Goal: Task Accomplishment & Management: Manage account settings

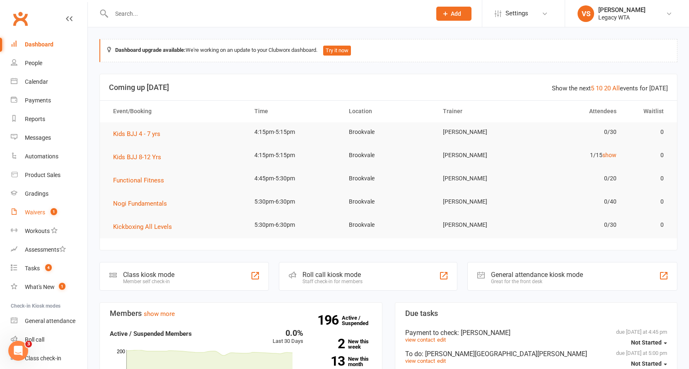
click at [31, 213] on div "Waivers" at bounding box center [35, 212] width 20 height 7
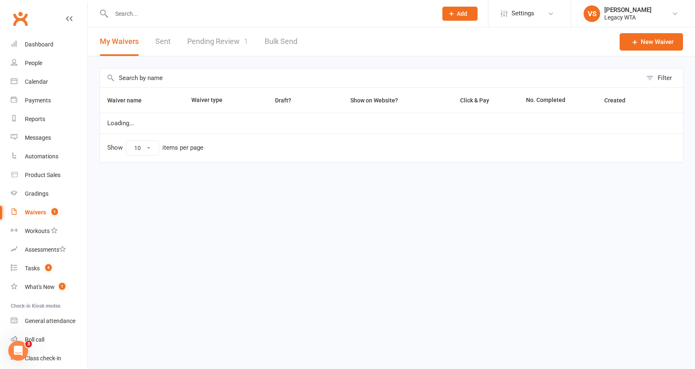
click at [236, 41] on link "Pending Review 1" at bounding box center [217, 41] width 61 height 29
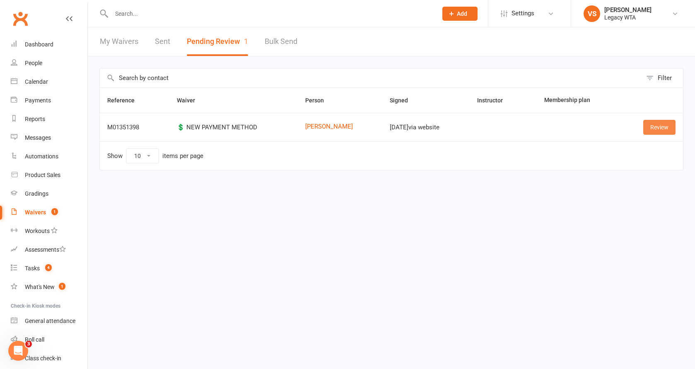
click at [665, 128] on link "Review" at bounding box center [659, 127] width 32 height 15
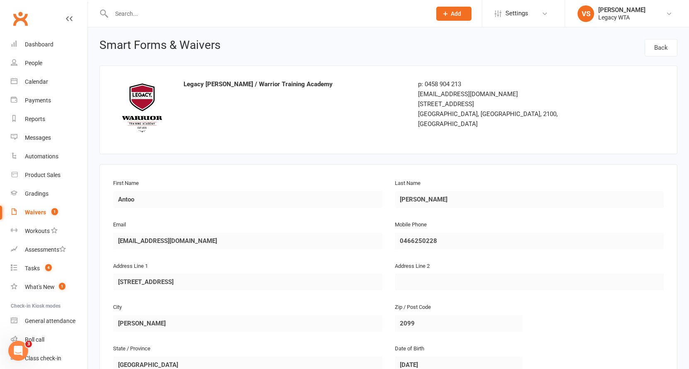
scroll to position [380, 0]
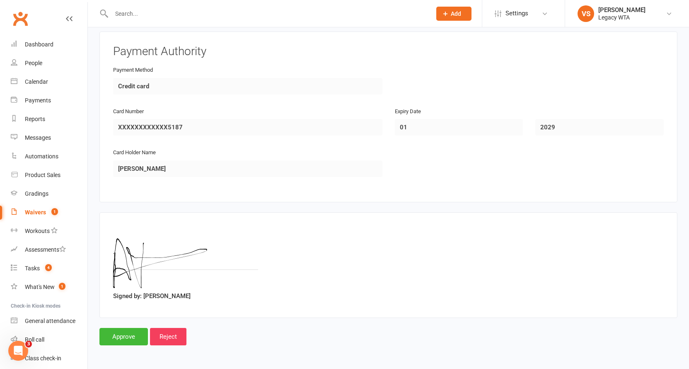
click at [118, 328] on input "Approve" at bounding box center [123, 336] width 48 height 17
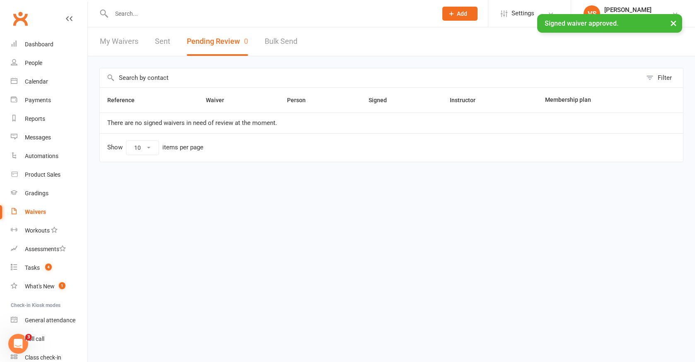
click at [162, 14] on div "× Signed waiver approved." at bounding box center [342, 14] width 684 height 0
click at [163, 14] on div "× Signed waiver approved." at bounding box center [342, 14] width 684 height 0
click at [163, 12] on input "text" at bounding box center [270, 14] width 323 height 12
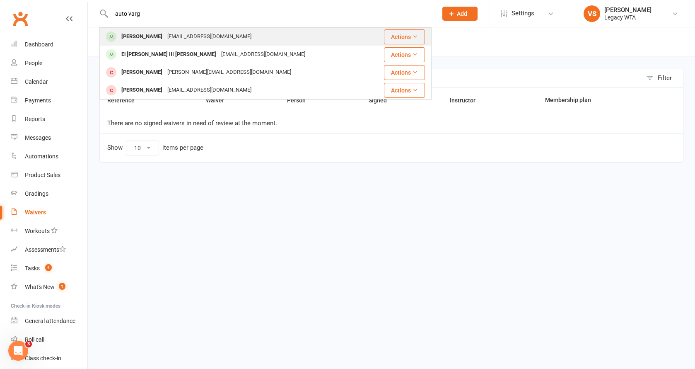
type input "auto varg"
click at [189, 35] on div "[EMAIL_ADDRESS][DOMAIN_NAME]" at bounding box center [209, 37] width 89 height 12
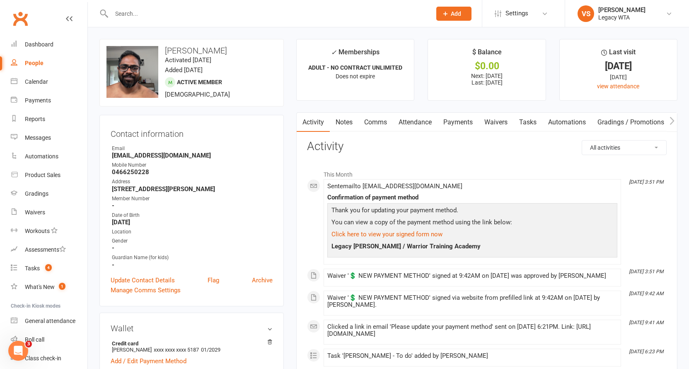
click at [462, 121] on link "Payments" at bounding box center [457, 122] width 41 height 19
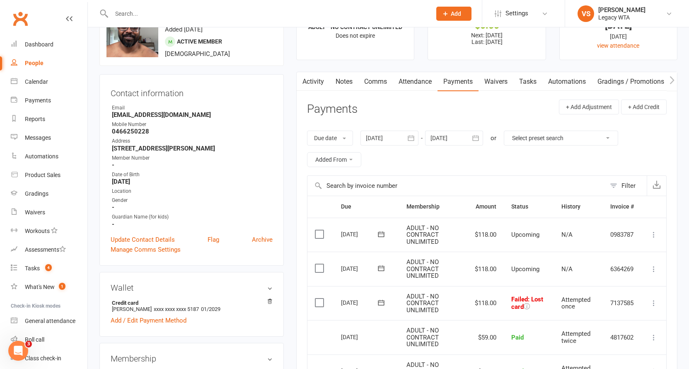
scroll to position [74, 0]
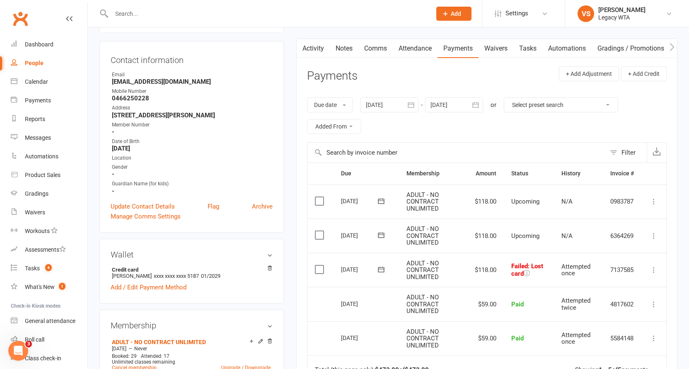
click at [656, 269] on icon at bounding box center [653, 269] width 8 height 8
click at [613, 349] on link "Retry now" at bounding box center [617, 352] width 82 height 17
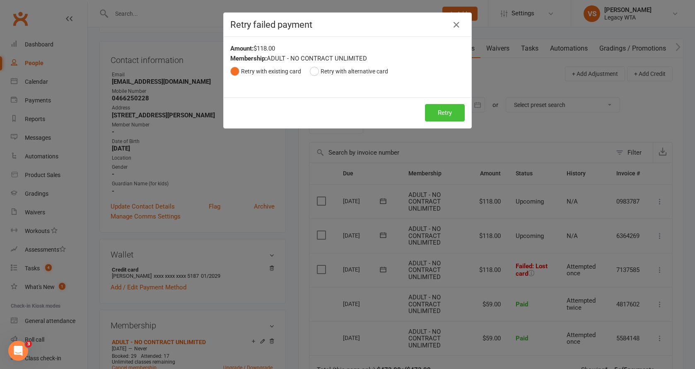
click at [449, 114] on button "Retry" at bounding box center [445, 112] width 40 height 17
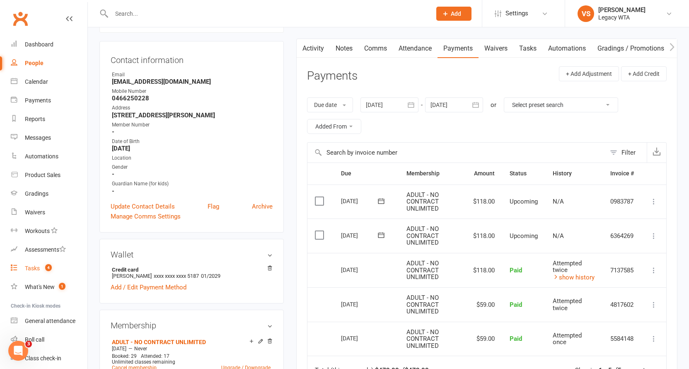
click at [41, 267] on count-badge "4" at bounding box center [46, 268] width 11 height 7
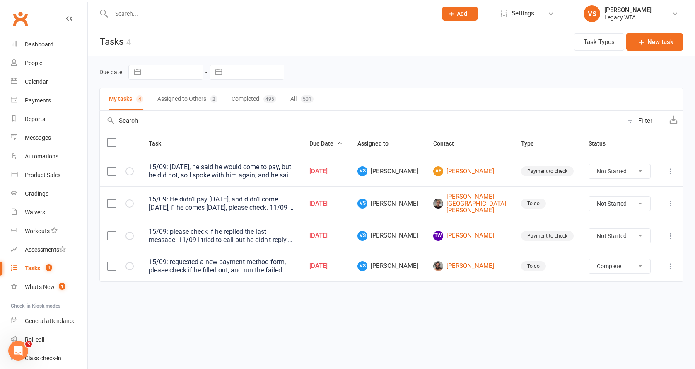
select select "unstarted"
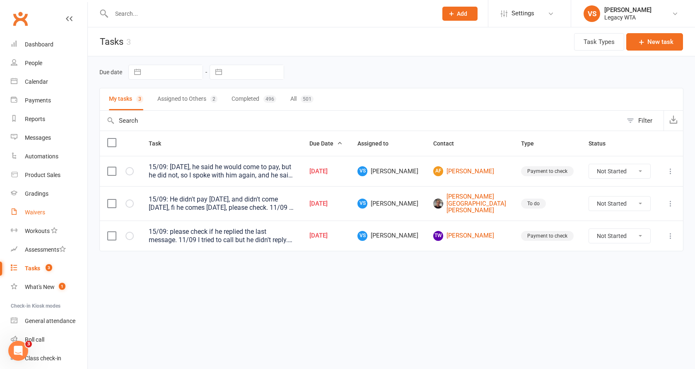
click at [29, 215] on link "Waivers" at bounding box center [49, 212] width 77 height 19
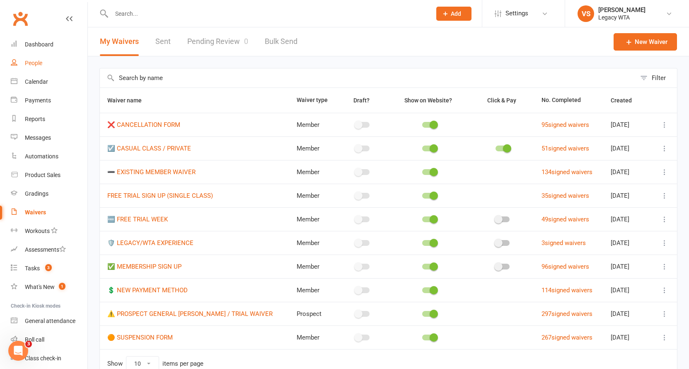
click at [41, 68] on link "People" at bounding box center [49, 63] width 77 height 19
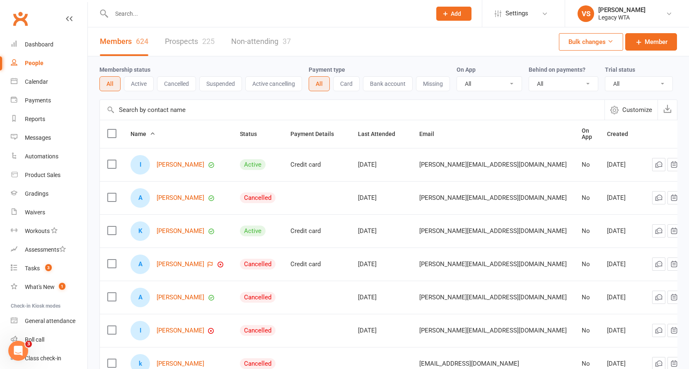
click at [187, 41] on link "Prospects 225" at bounding box center [190, 41] width 50 height 29
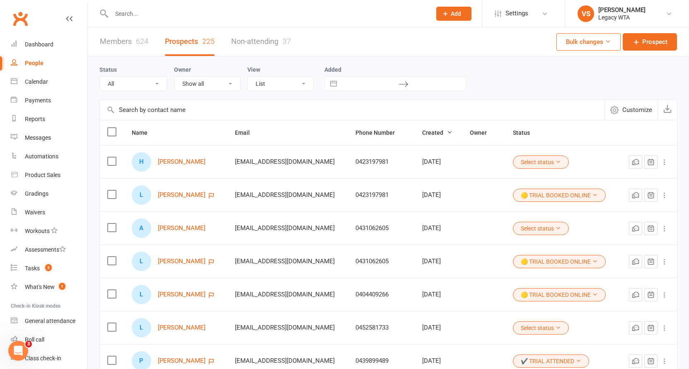
click at [201, 15] on input "text" at bounding box center [267, 14] width 316 height 12
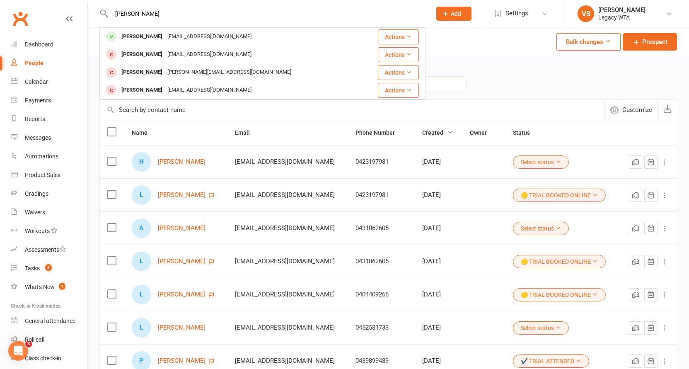
type input "[PERSON_NAME]"
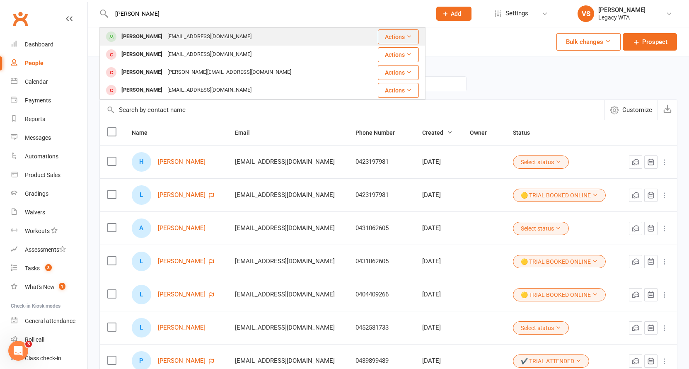
drag, startPoint x: 201, startPoint y: 15, endPoint x: 200, endPoint y: 40, distance: 24.9
click at [200, 40] on div "[EMAIL_ADDRESS][DOMAIN_NAME]" at bounding box center [209, 37] width 89 height 12
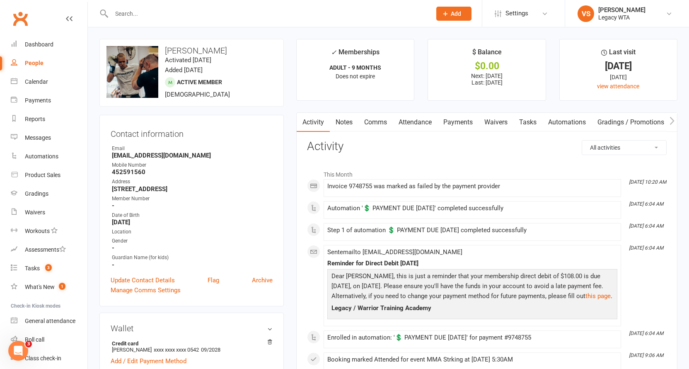
click at [527, 120] on link "Tasks" at bounding box center [527, 122] width 29 height 19
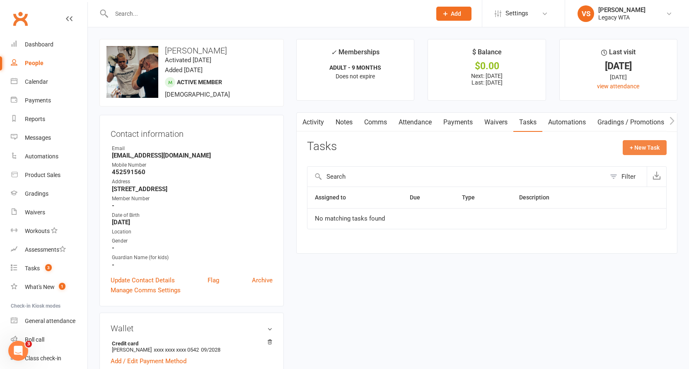
click at [642, 145] on button "+ New Task" at bounding box center [644, 147] width 44 height 15
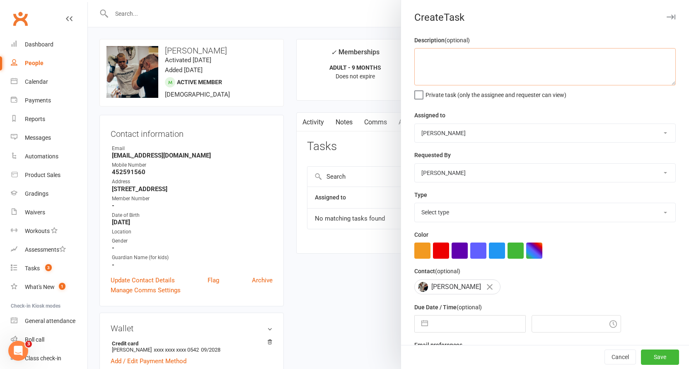
click at [448, 57] on textarea at bounding box center [544, 66] width 261 height 37
type textarea "payment failed to check who he comes in"
select select "51023"
select select "27578"
click at [441, 326] on input "text" at bounding box center [478, 323] width 93 height 17
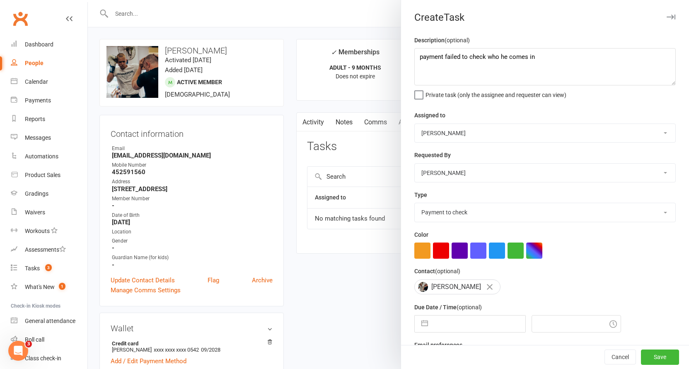
select select "7"
select select "2025"
select select "8"
select select "2025"
select select "9"
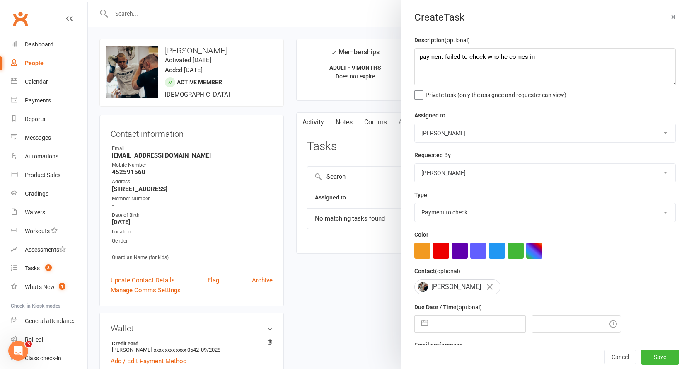
select select "2025"
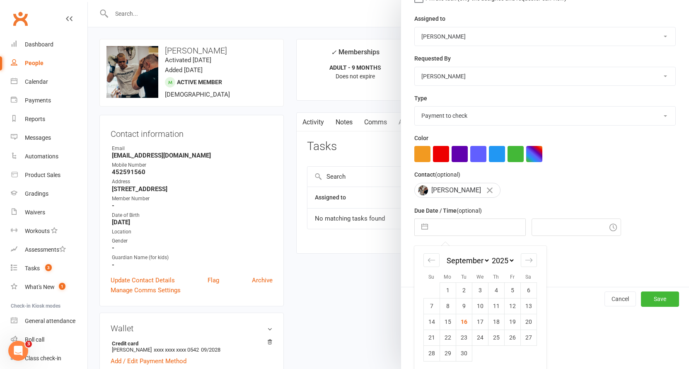
scroll to position [99, 0]
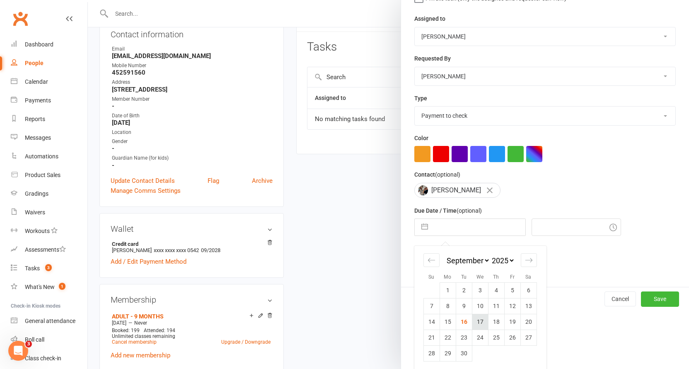
click at [473, 321] on td "17" at bounding box center [480, 321] width 16 height 16
type input "[DATE]"
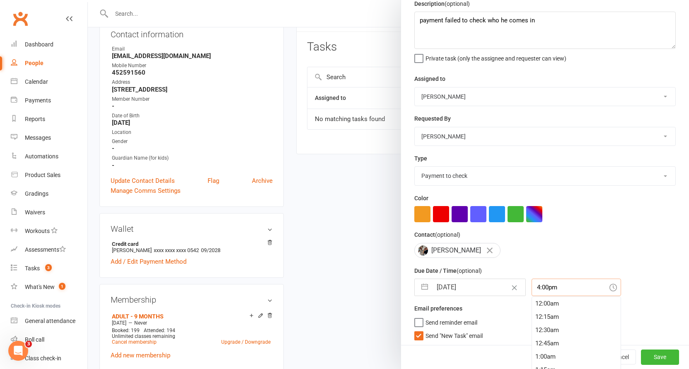
click at [559, 285] on input "4:00pm" at bounding box center [575, 286] width 89 height 17
click at [543, 351] on div "5:00pm" at bounding box center [576, 356] width 89 height 13
type input "5:00pm"
click at [652, 359] on button "Save" at bounding box center [660, 357] width 38 height 15
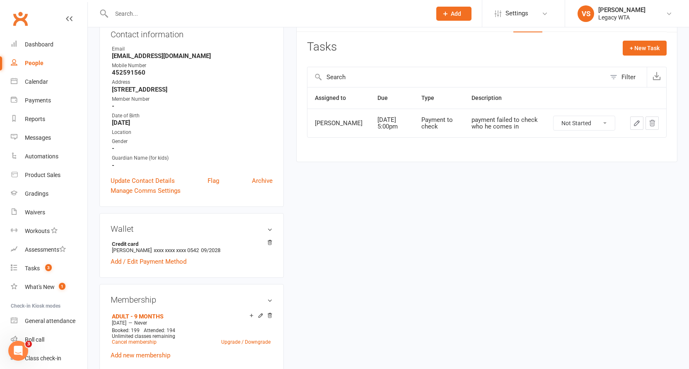
scroll to position [537, 0]
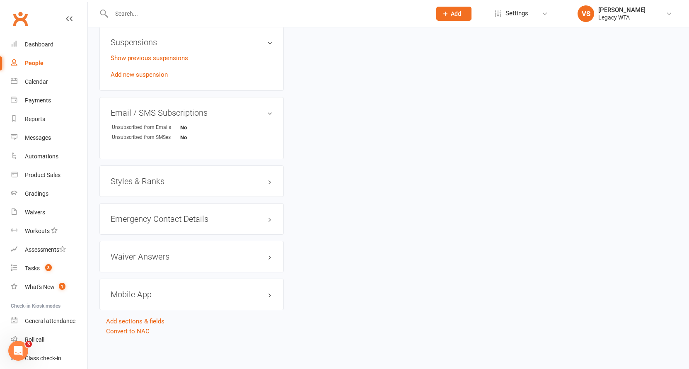
click at [36, 61] on div "People" at bounding box center [34, 63] width 19 height 7
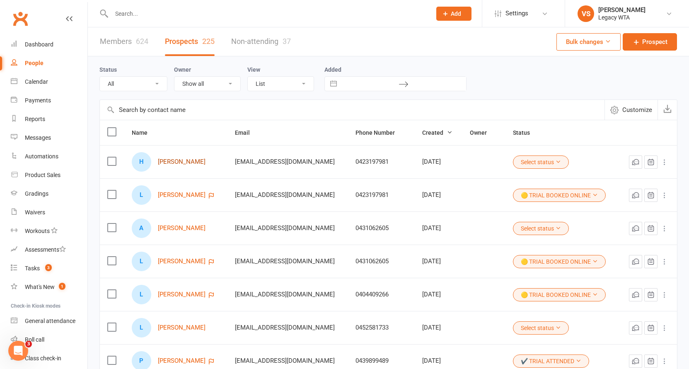
click at [188, 165] on link "[PERSON_NAME]" at bounding box center [182, 161] width 48 height 7
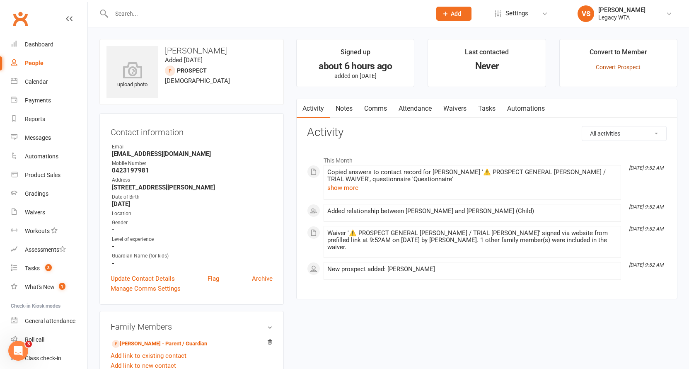
click at [633, 68] on link "Convert Prospect" at bounding box center [618, 67] width 45 height 7
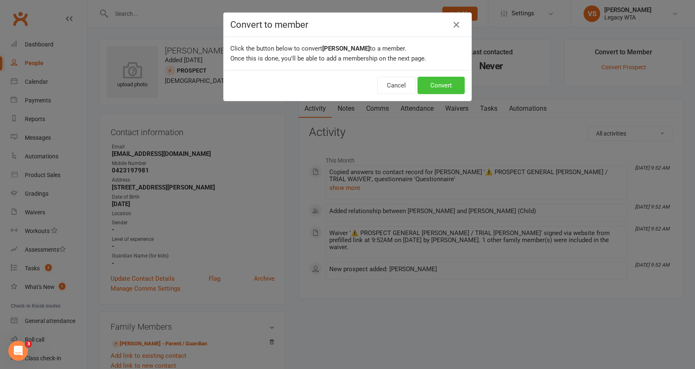
click at [438, 83] on button "Convert" at bounding box center [440, 85] width 47 height 17
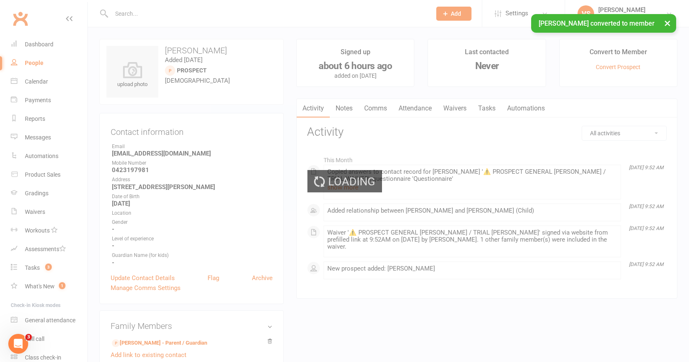
scroll to position [136, 0]
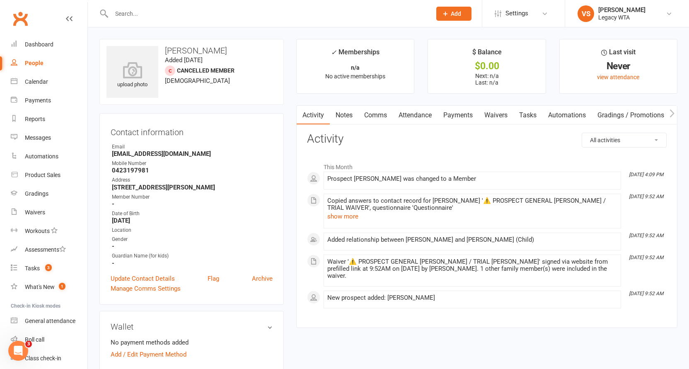
click at [409, 118] on link "Attendance" at bounding box center [415, 115] width 45 height 19
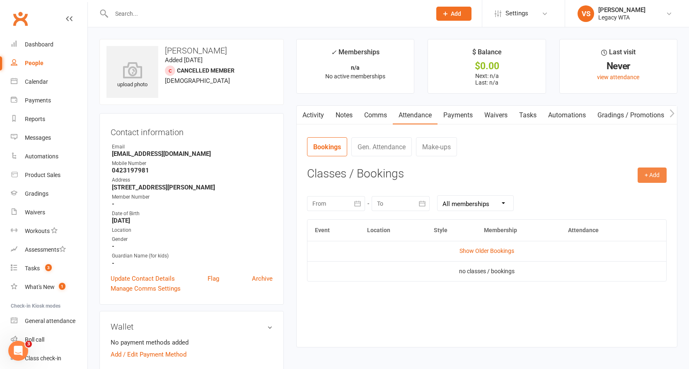
click at [656, 175] on button "+ Add" at bounding box center [651, 174] width 29 height 15
click at [607, 197] on link "Book Event" at bounding box center [625, 194] width 82 height 17
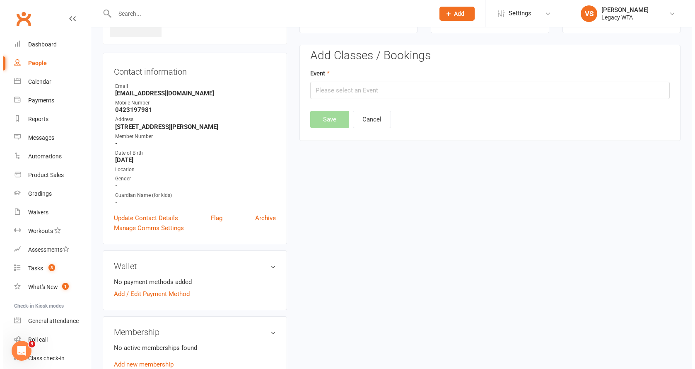
scroll to position [63, 0]
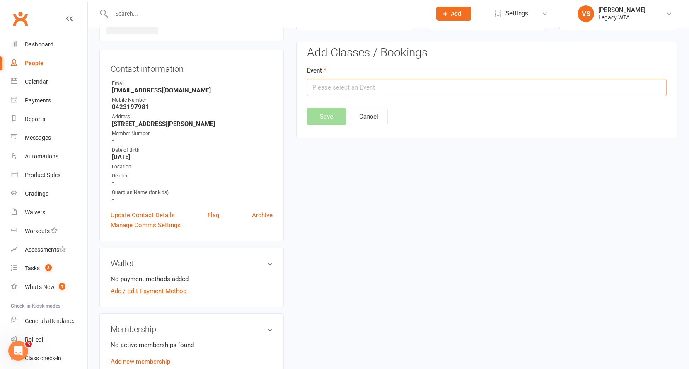
click at [356, 88] on input "text" at bounding box center [486, 87] width 359 height 17
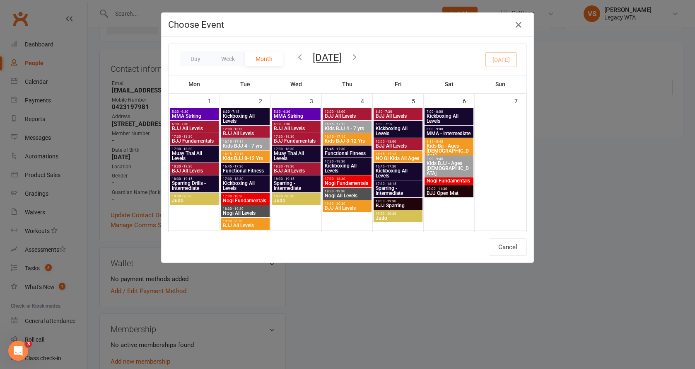
click at [359, 60] on icon "button" at bounding box center [354, 56] width 9 height 9
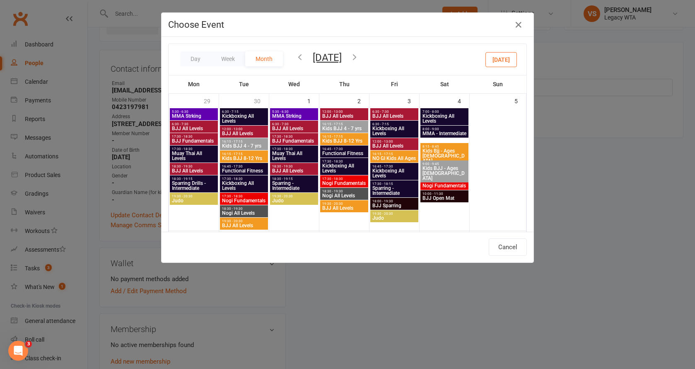
click at [298, 61] on button "button" at bounding box center [299, 58] width 9 height 14
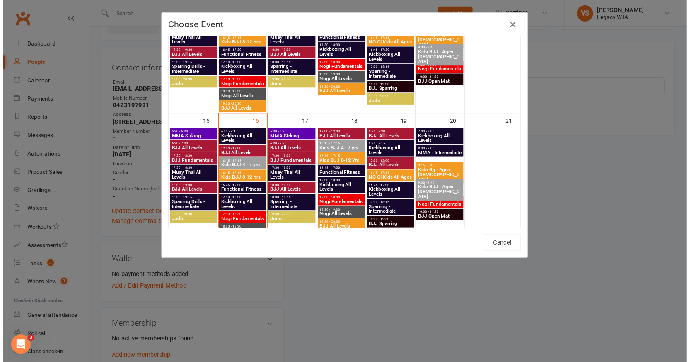
scroll to position [295, 0]
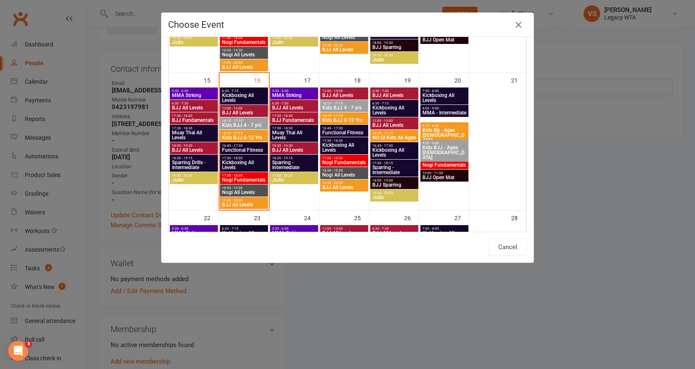
click at [236, 138] on span "Kids BJJ 8-12 Yrs" at bounding box center [244, 137] width 45 height 5
type input "Kids BJJ 8-12 Yrs - [DATE] 4:15:00 PM"
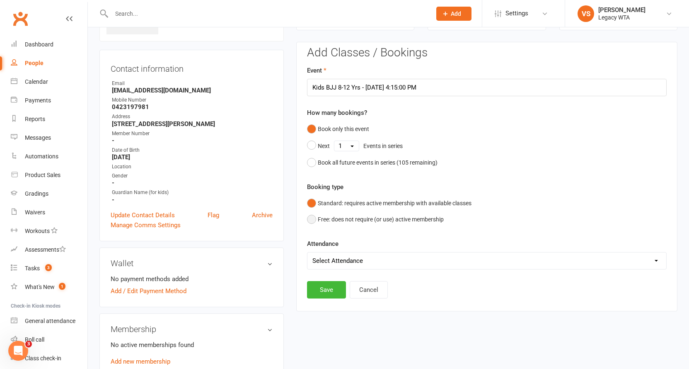
click at [312, 219] on button "Free: does not require (or use) active membership" at bounding box center [375, 219] width 137 height 16
click at [321, 289] on button "Save" at bounding box center [326, 289] width 39 height 17
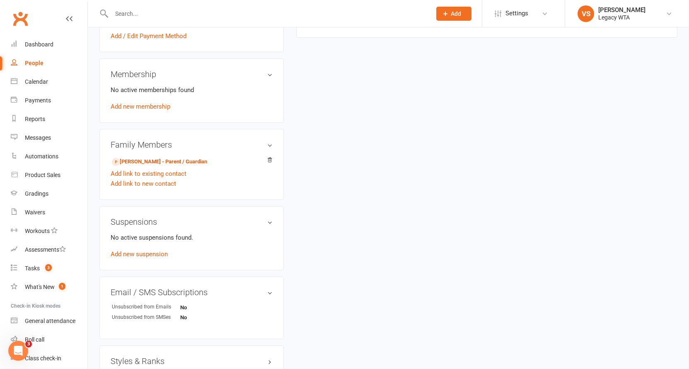
scroll to position [316, 0]
click at [171, 159] on link "[PERSON_NAME] - Parent / Guardian" at bounding box center [159, 163] width 95 height 9
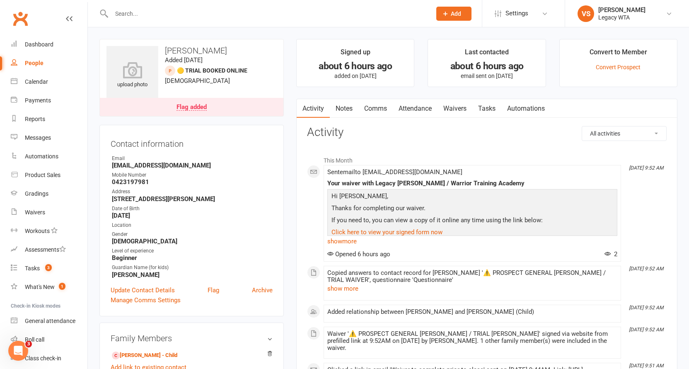
click at [422, 108] on link "Attendance" at bounding box center [415, 108] width 45 height 19
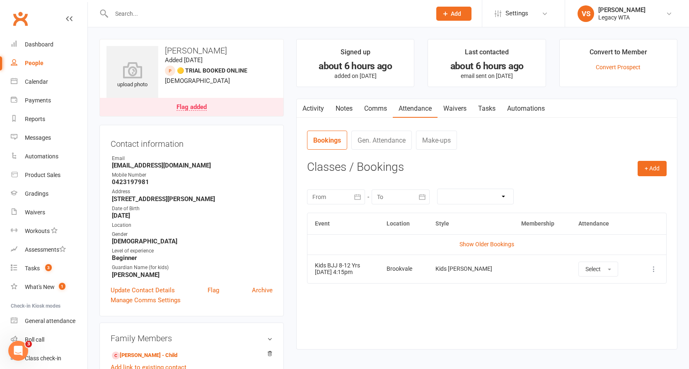
click at [656, 270] on icon at bounding box center [653, 269] width 8 height 8
click at [584, 313] on link "Remove booking" at bounding box center [617, 318] width 82 height 17
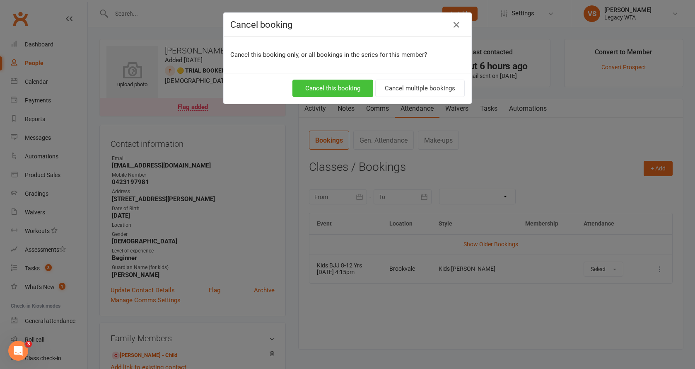
click at [339, 86] on button "Cancel this booking" at bounding box center [332, 88] width 81 height 17
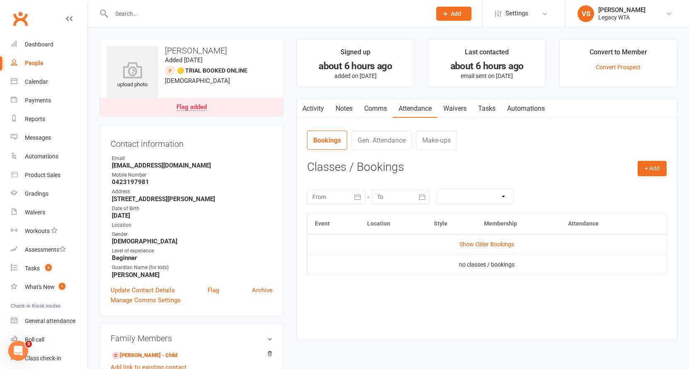
click at [150, 15] on input "text" at bounding box center [267, 14] width 316 height 12
click at [152, 19] on input "text" at bounding box center [267, 14] width 316 height 12
paste input "[PERSON_NAME]"
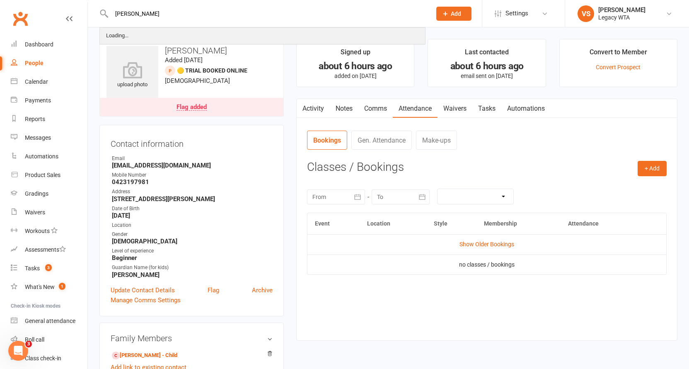
type input "[PERSON_NAME]"
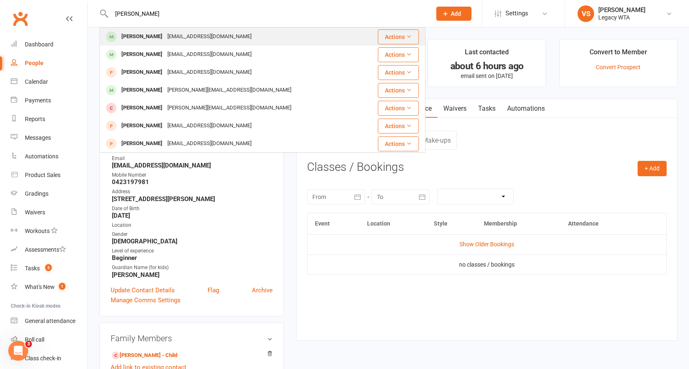
click at [208, 34] on div "[EMAIL_ADDRESS][DOMAIN_NAME]" at bounding box center [209, 37] width 89 height 12
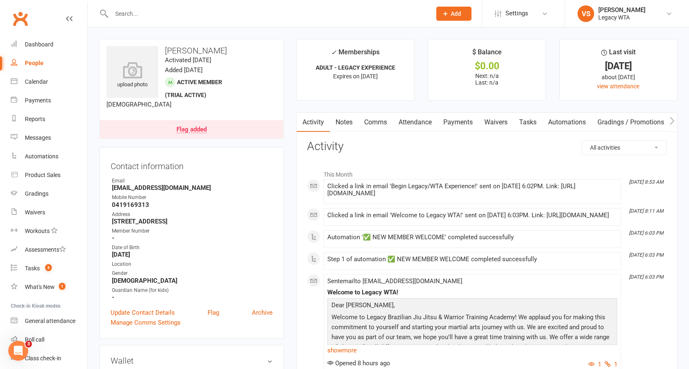
scroll to position [2, 0]
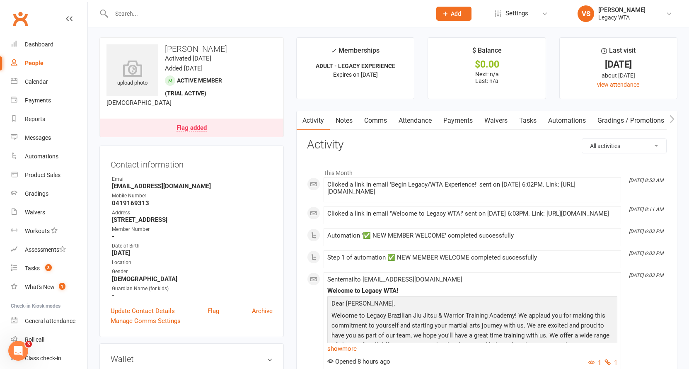
click at [416, 119] on link "Attendance" at bounding box center [415, 120] width 45 height 19
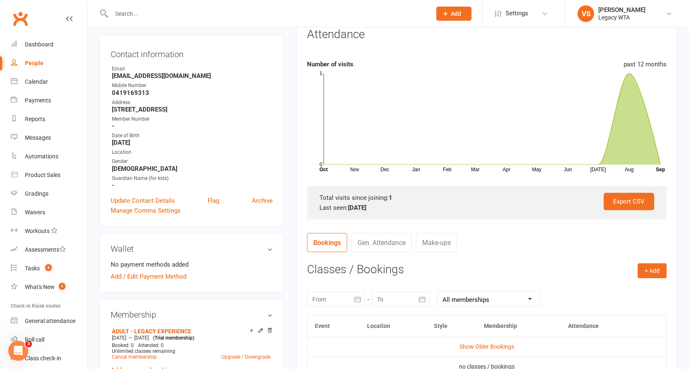
scroll to position [175, 0]
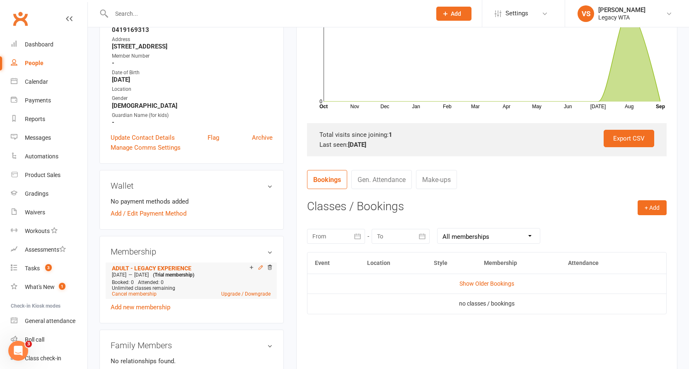
click at [258, 268] on icon at bounding box center [261, 267] width 6 height 6
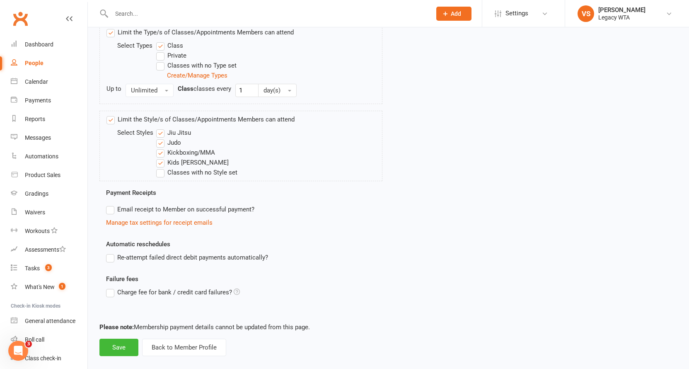
scroll to position [348, 0]
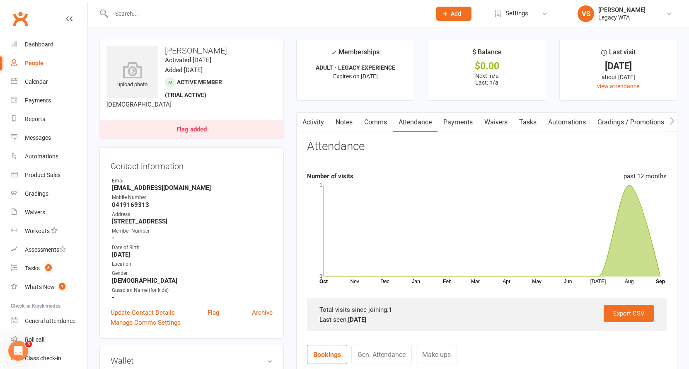
scroll to position [395, 0]
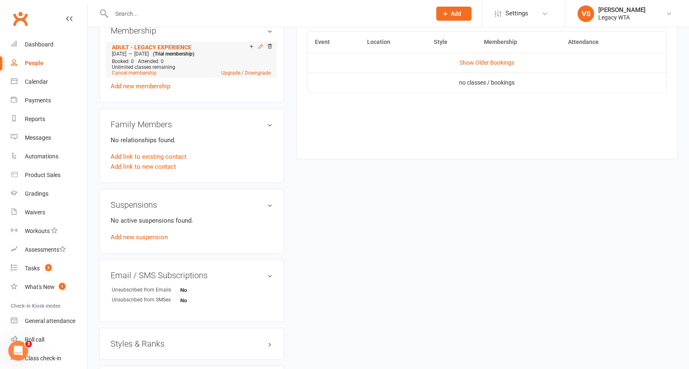
click at [261, 45] on icon at bounding box center [260, 46] width 4 height 4
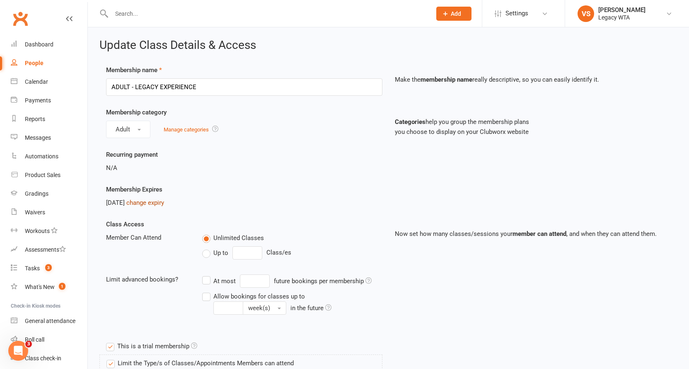
click at [153, 201] on link "change expiry" at bounding box center [145, 202] width 38 height 7
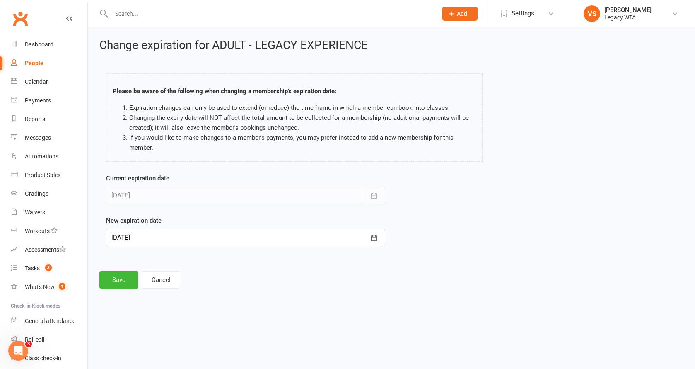
click at [152, 234] on div at bounding box center [245, 237] width 279 height 17
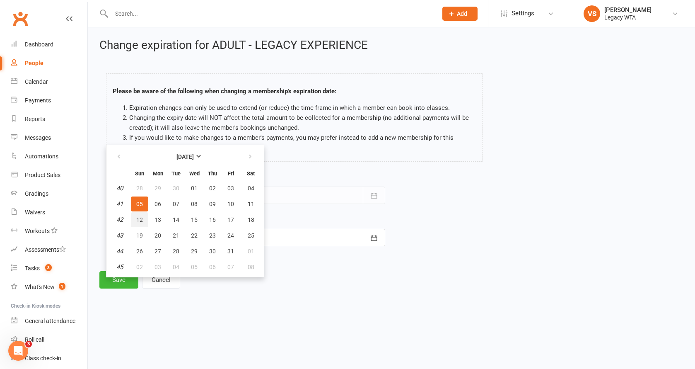
click at [140, 219] on span "12" at bounding box center [139, 219] width 7 height 7
type input "[DATE]"
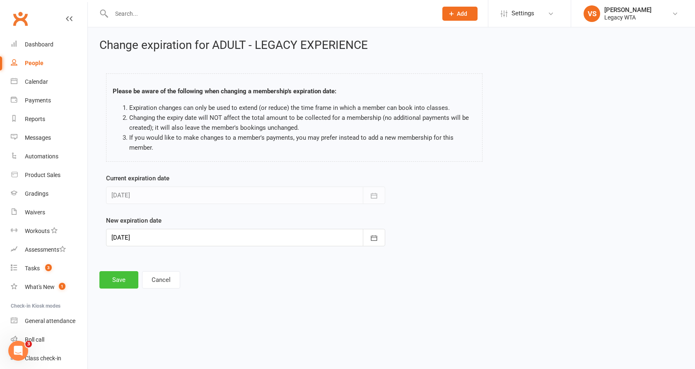
click at [124, 278] on button "Save" at bounding box center [118, 279] width 39 height 17
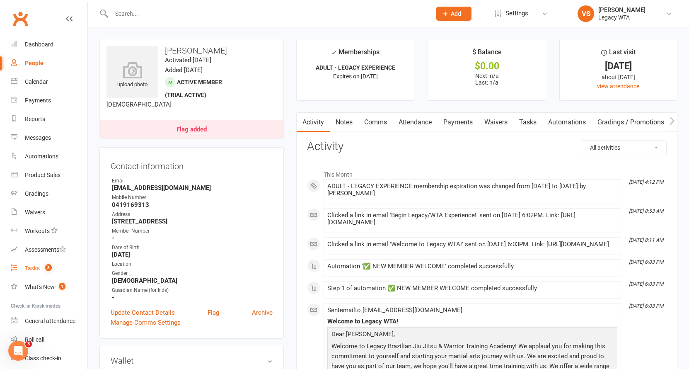
click at [40, 270] on link "Tasks 3" at bounding box center [49, 268] width 77 height 19
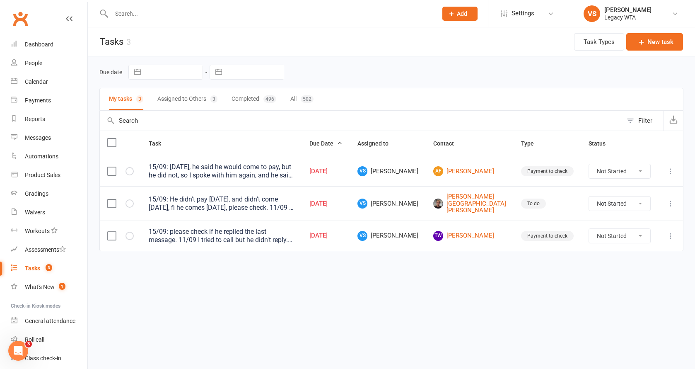
click at [291, 171] on div "15/09: [DATE], he said he would come to pay, but he did not, so I spoke with hi…" at bounding box center [222, 171] width 146 height 17
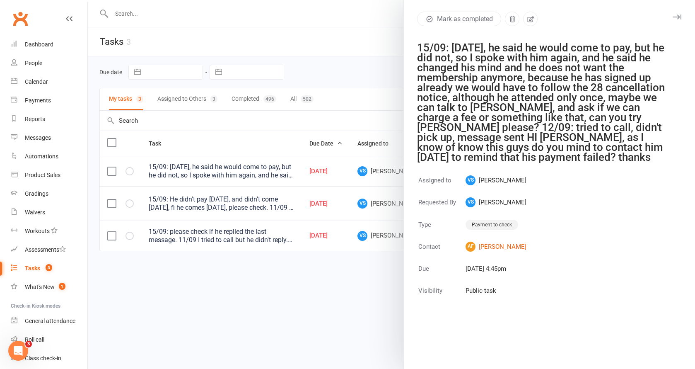
click at [673, 17] on icon "button" at bounding box center [677, 16] width 9 height 5
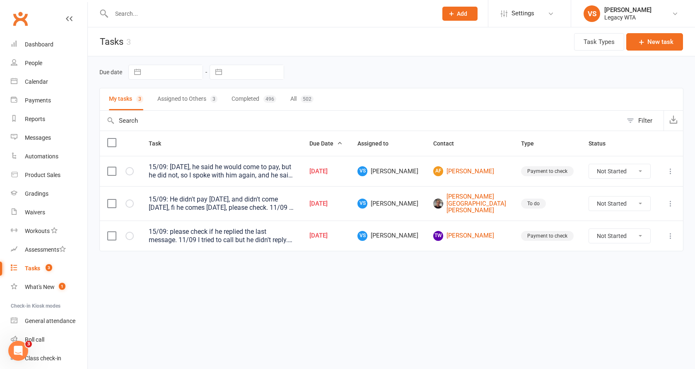
click at [271, 175] on div "15/09: [DATE], he said he would come to pay, but he did not, so I spoke with hi…" at bounding box center [222, 171] width 146 height 17
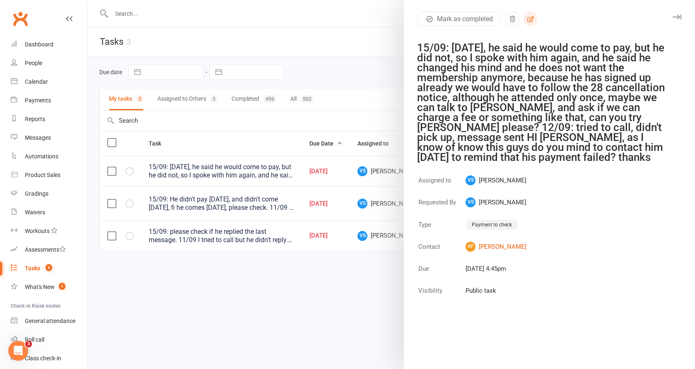
click at [531, 22] on icon "button" at bounding box center [530, 18] width 7 height 7
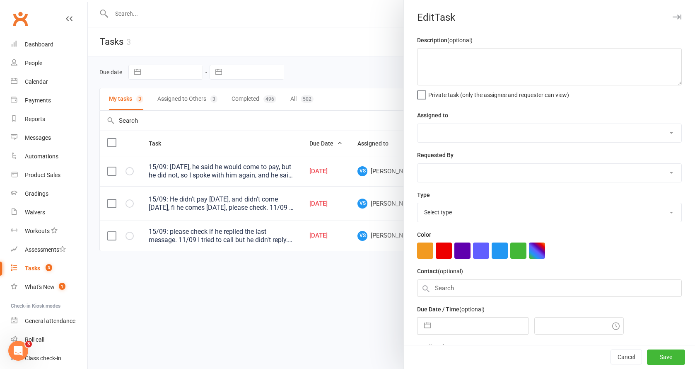
type textarea "15/09: [DATE], he said he would come to pay, but he did not, so I spoke with hi…"
select select "48918"
type input "[DATE]"
type input "4:45pm"
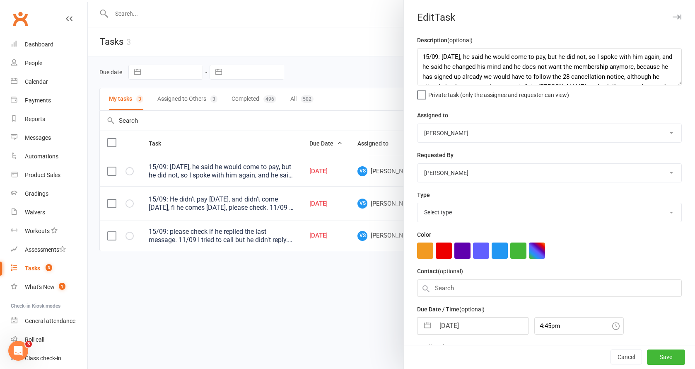
select select "27578"
click at [421, 54] on textarea "15/09: [DATE], he said he would come to pay, but he did not, so I spoke with hi…" at bounding box center [549, 66] width 265 height 37
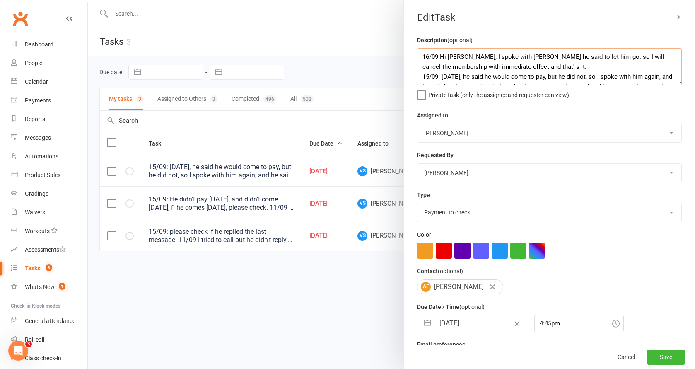
type textarea "16/09 Hi [PERSON_NAME], I spoke with [PERSON_NAME] he said to let him go. so I …"
select select "51023"
click at [471, 321] on input "[DATE]" at bounding box center [481, 323] width 93 height 17
select select "7"
select select "2025"
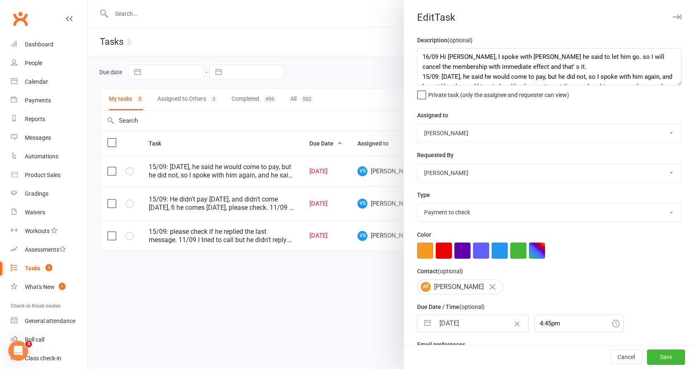
select select "8"
select select "2025"
select select "9"
select select "2025"
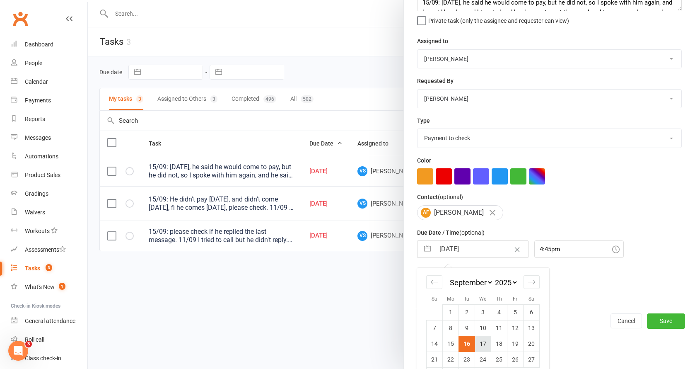
click at [478, 345] on td "17" at bounding box center [483, 343] width 16 height 16
type input "[DATE]"
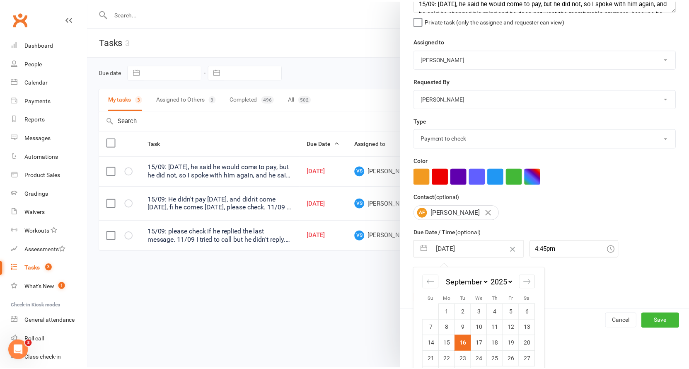
scroll to position [36, 0]
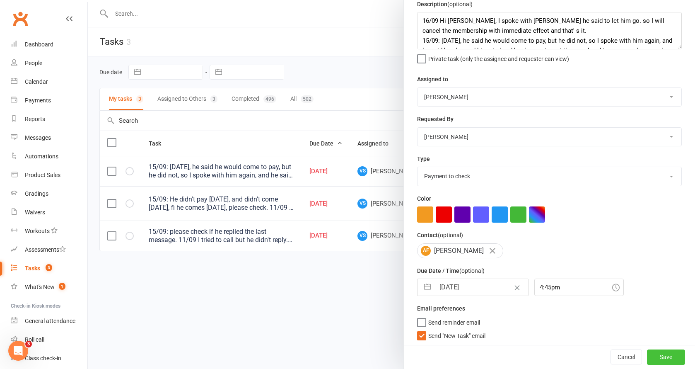
click at [648, 355] on button "Save" at bounding box center [666, 357] width 38 height 15
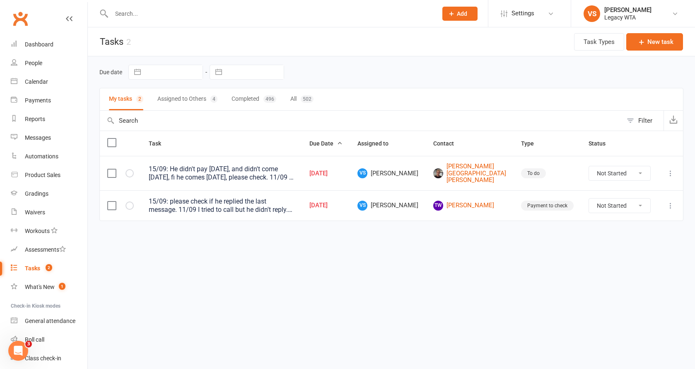
click at [133, 13] on input "text" at bounding box center [270, 14] width 323 height 12
type input "az"
click at [173, 103] on button "Assigned to Others 4" at bounding box center [187, 99] width 60 height 22
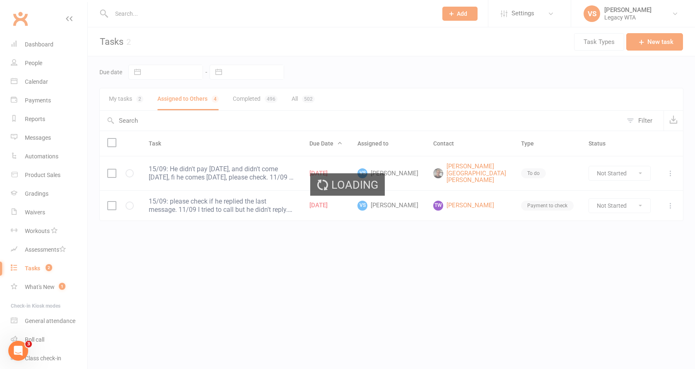
select select "started"
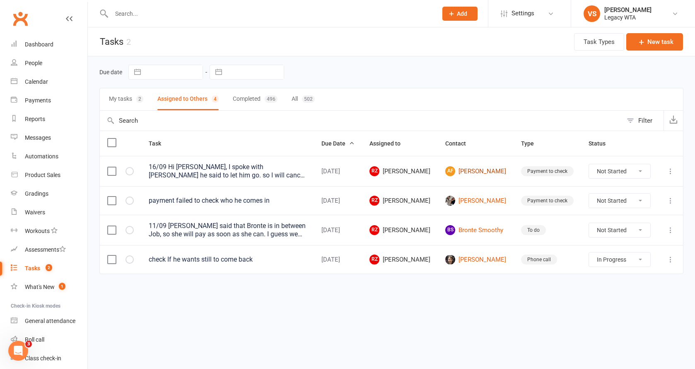
click at [491, 176] on link "AF [PERSON_NAME]" at bounding box center [475, 171] width 61 height 10
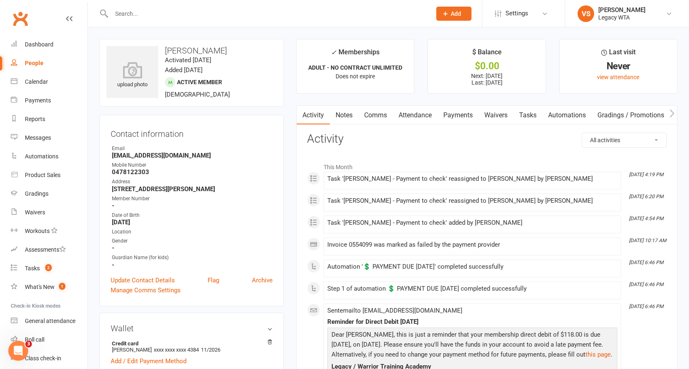
click at [464, 113] on link "Payments" at bounding box center [457, 115] width 41 height 19
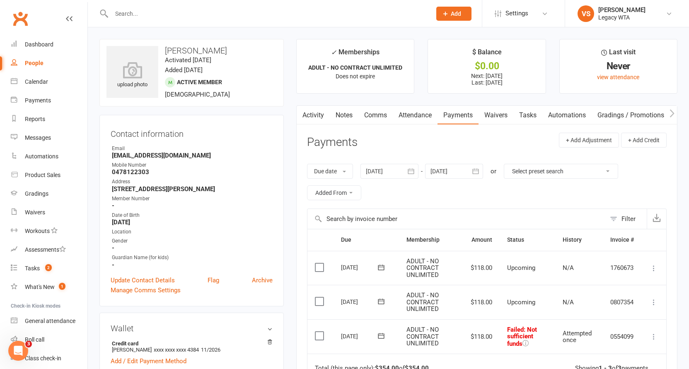
scroll to position [76, 0]
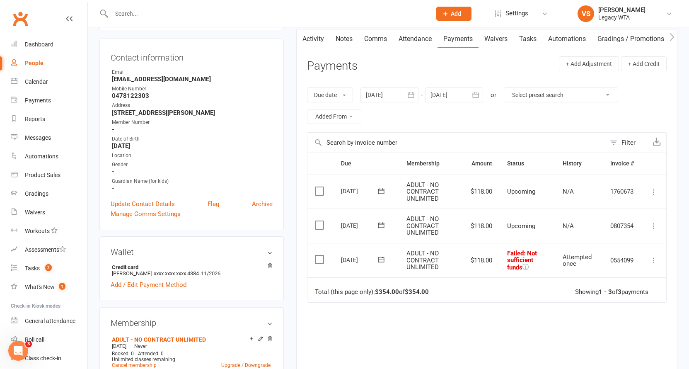
click at [651, 257] on icon at bounding box center [653, 260] width 8 height 8
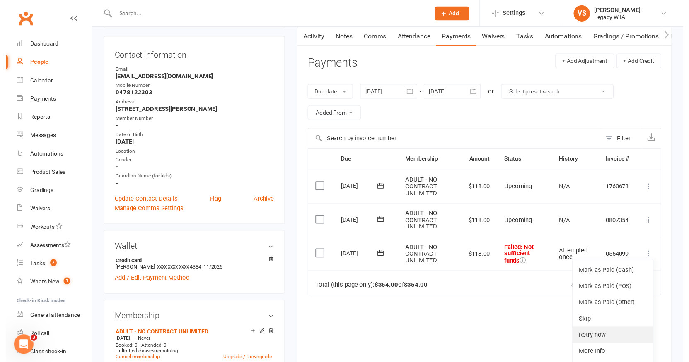
scroll to position [123, 0]
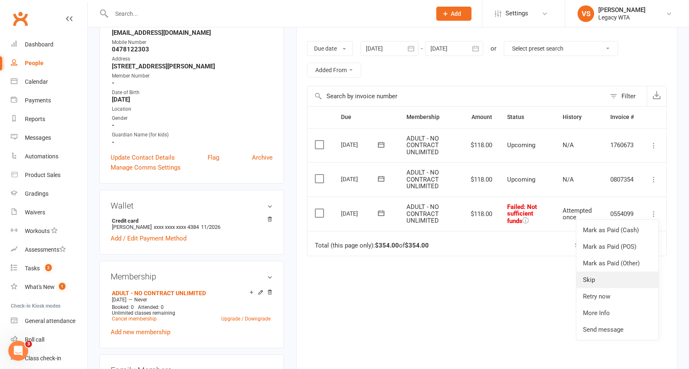
click at [598, 280] on link "Skip" at bounding box center [617, 279] width 82 height 17
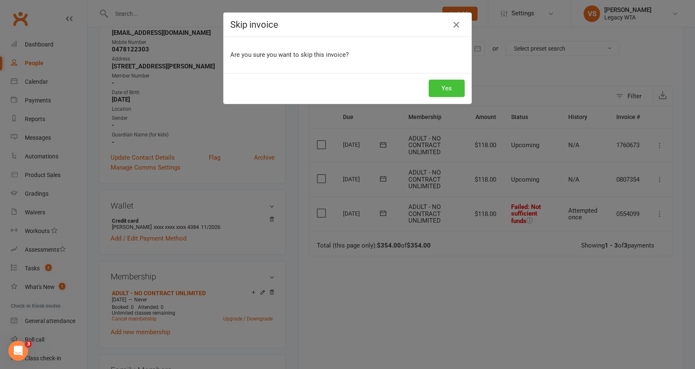
click at [444, 87] on button "Yes" at bounding box center [447, 88] width 36 height 17
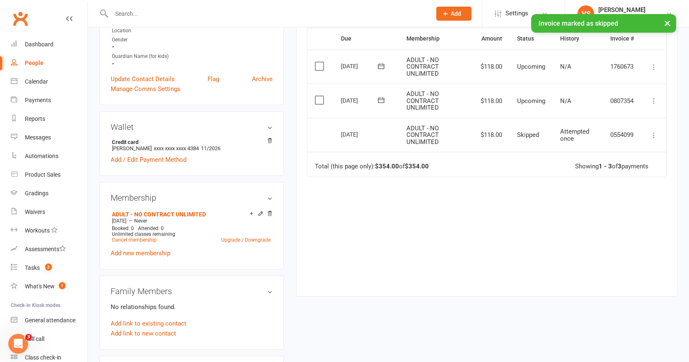
scroll to position [0, 0]
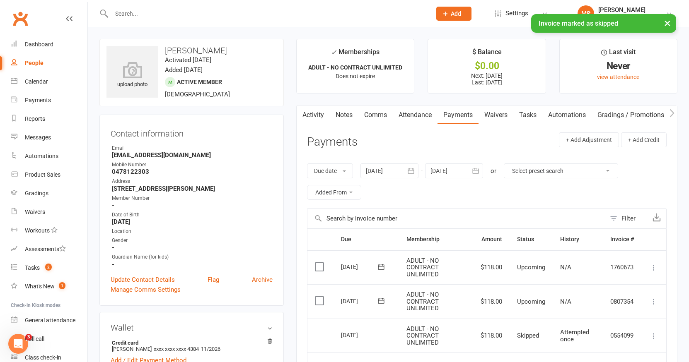
click at [344, 113] on link "Notes" at bounding box center [344, 115] width 29 height 19
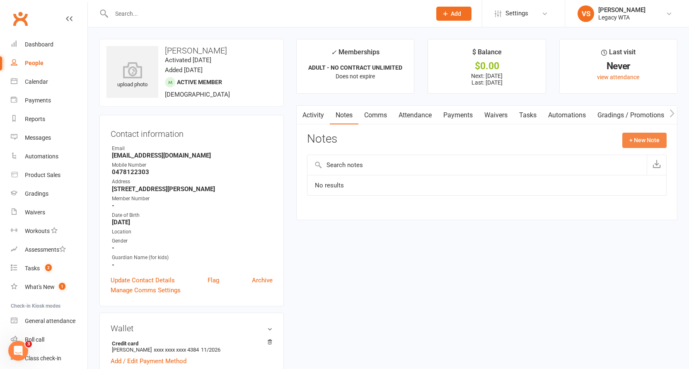
click at [639, 137] on button "+ New Note" at bounding box center [644, 140] width 44 height 15
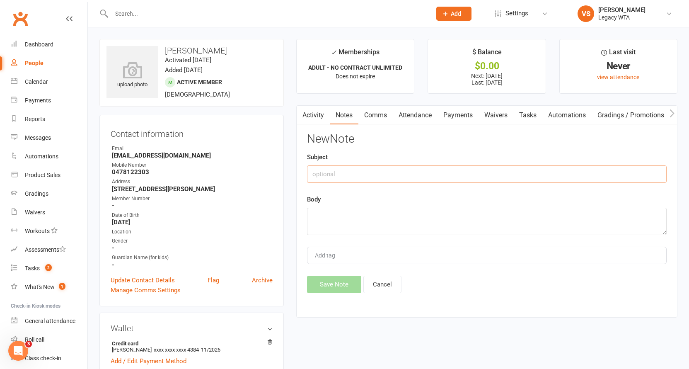
click at [419, 173] on input "text" at bounding box center [486, 173] width 359 height 17
click at [383, 170] on input "text" at bounding box center [486, 173] width 359 height 17
click at [333, 172] on input "MEMEBERSHIP CANCELLED" at bounding box center [486, 173] width 359 height 17
click at [381, 174] on input "MEMBERSHIP CANCELLED" at bounding box center [486, 173] width 359 height 17
click at [393, 174] on input "MEMBERSHIP CANCELLED" at bounding box center [486, 173] width 359 height 17
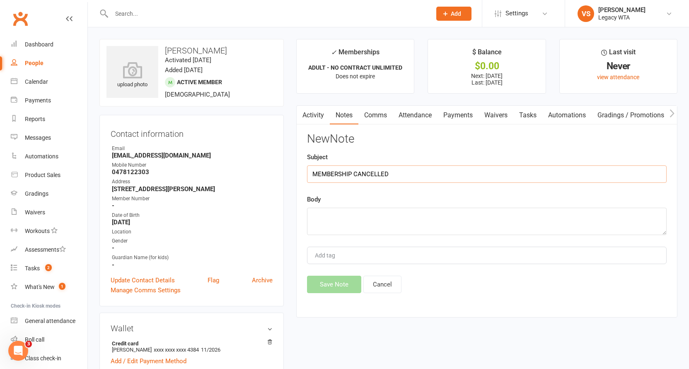
type input "MEMBERSHIP CANCELLED"
click at [330, 219] on textarea at bounding box center [486, 220] width 359 height 27
click at [340, 212] on textarea at bounding box center [486, 220] width 359 height 27
click at [326, 213] on textarea at bounding box center [486, 220] width 359 height 27
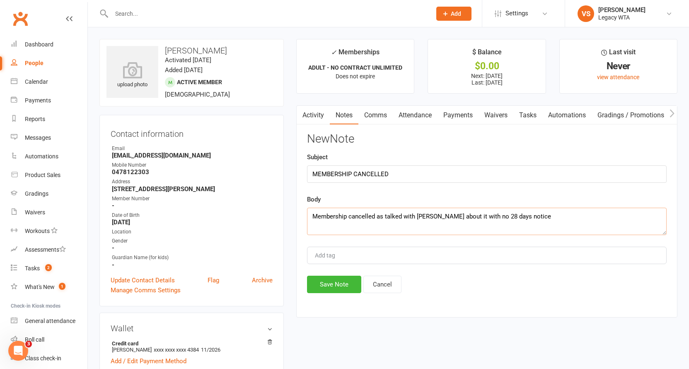
click at [526, 220] on textarea "Membership cancelled as talked with [PERSON_NAME] about it with no 28 days noti…" at bounding box center [486, 220] width 359 height 27
type textarea "Membership cancelled as talked with [PERSON_NAME] about it with no 28 days noti…"
click at [352, 287] on button "Save Note" at bounding box center [334, 283] width 54 height 17
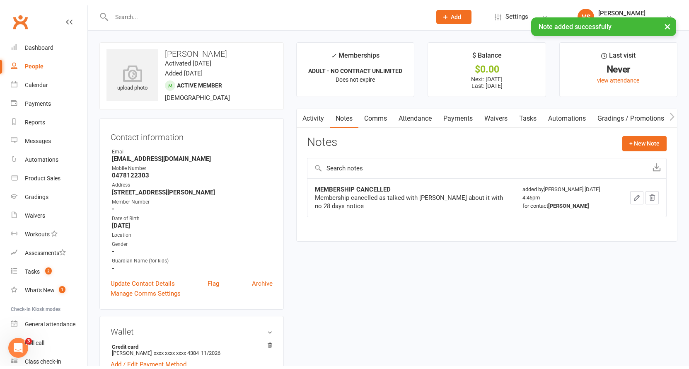
scroll to position [269, 0]
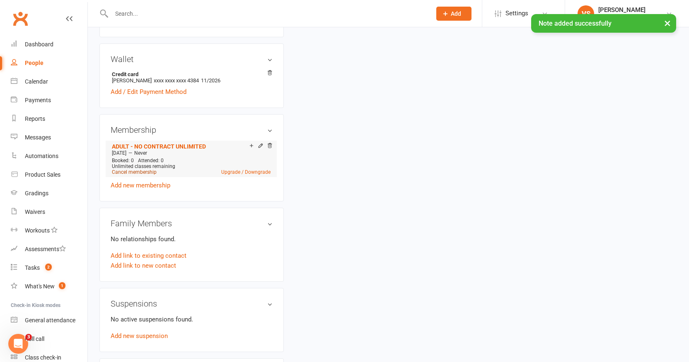
click at [133, 172] on link "Cancel membership" at bounding box center [134, 172] width 45 height 6
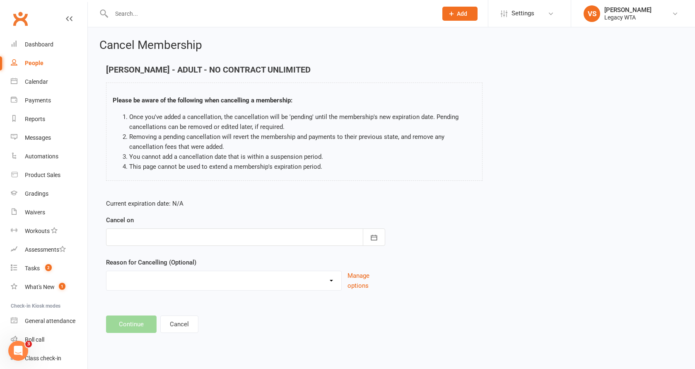
click at [150, 239] on div at bounding box center [245, 236] width 279 height 17
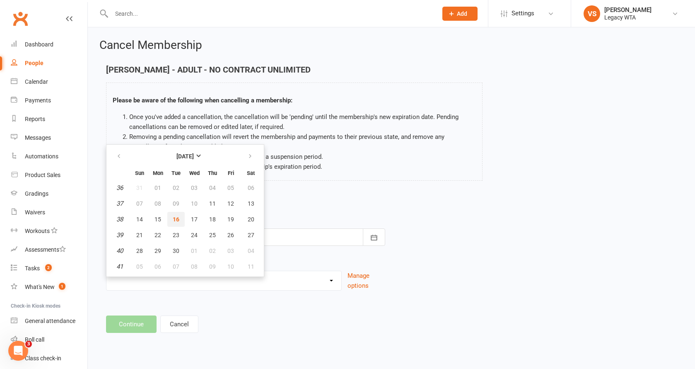
click at [175, 220] on span "16" at bounding box center [176, 219] width 7 height 7
type input "[DATE]"
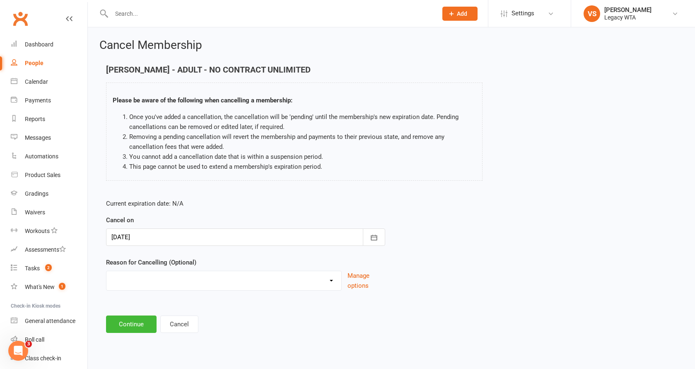
select select "10"
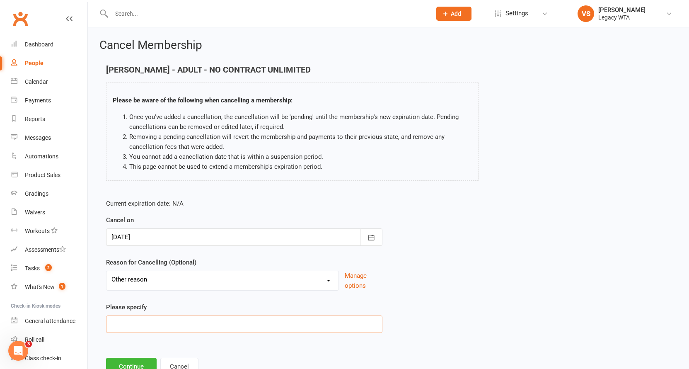
click at [140, 326] on input at bounding box center [244, 323] width 276 height 17
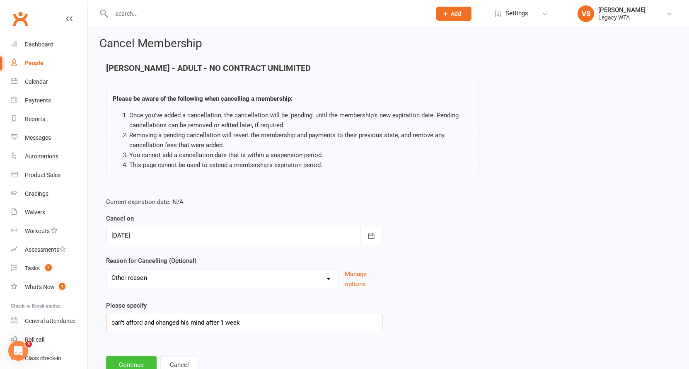
type input "can't afford and changed his mind after 1 week"
click at [117, 362] on button "Continue" at bounding box center [131, 364] width 51 height 17
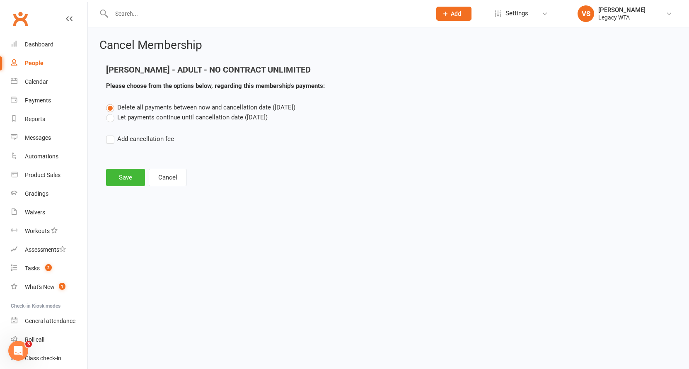
scroll to position [0, 0]
click at [118, 181] on button "Save" at bounding box center [125, 177] width 39 height 17
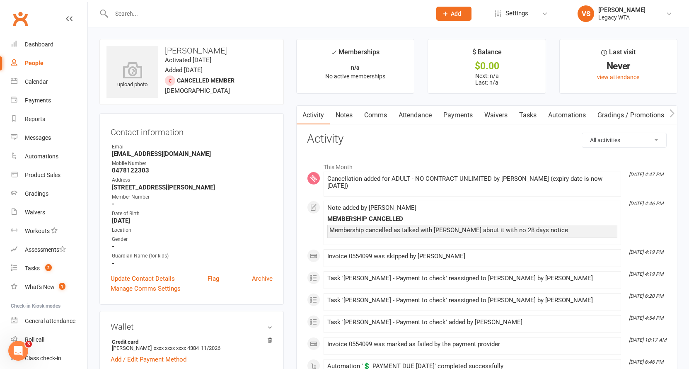
click at [142, 10] on input "text" at bounding box center [267, 14] width 316 height 12
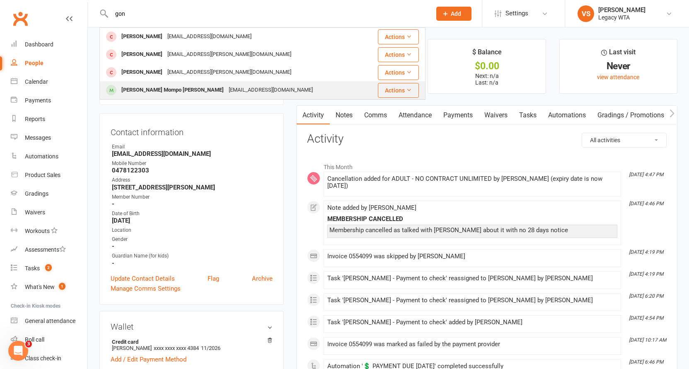
type input "gon"
click at [150, 89] on div "[PERSON_NAME] Mompo [PERSON_NAME]" at bounding box center [172, 90] width 107 height 12
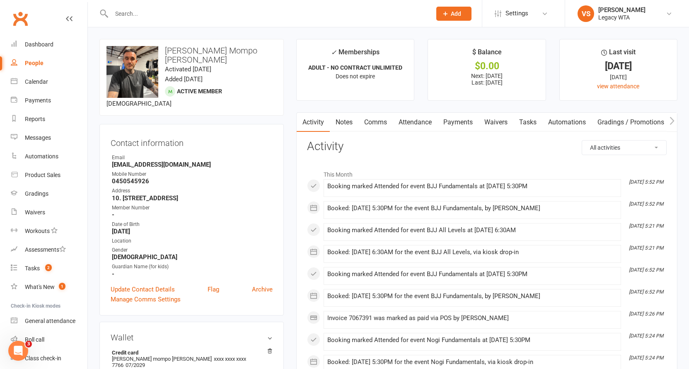
click at [449, 121] on link "Payments" at bounding box center [457, 122] width 41 height 19
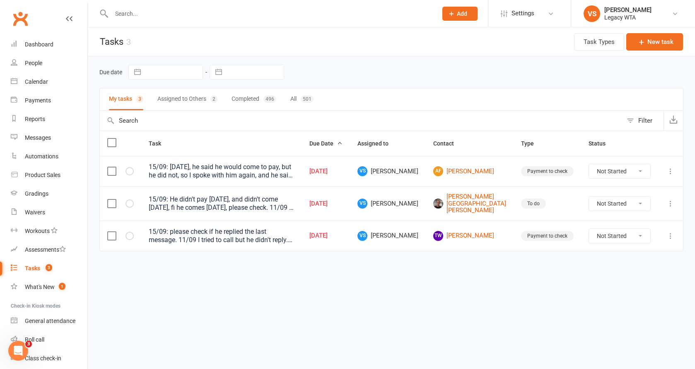
click at [219, 19] on input "text" at bounding box center [270, 14] width 323 height 12
type input "kai"
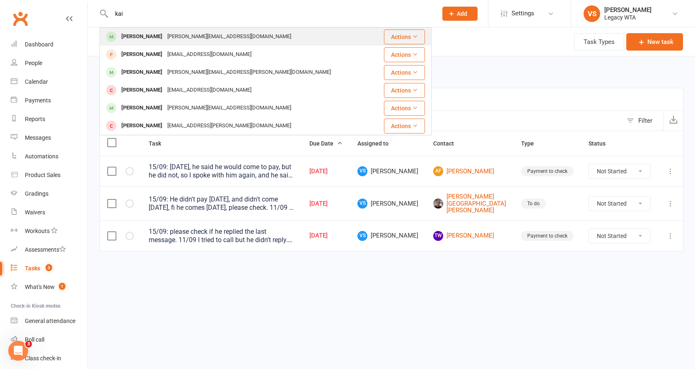
click at [190, 35] on div "[PERSON_NAME][EMAIL_ADDRESS][DOMAIN_NAME]" at bounding box center [229, 37] width 129 height 12
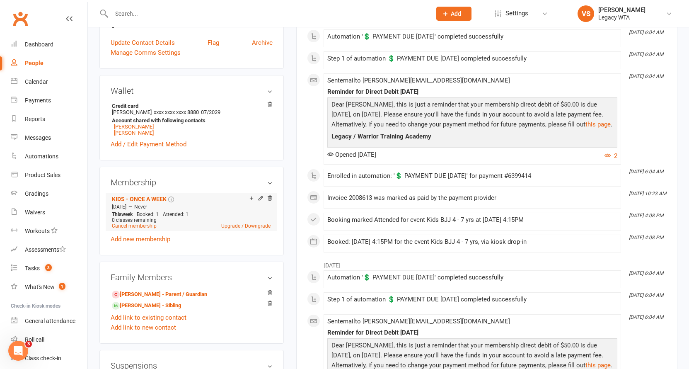
scroll to position [308, 0]
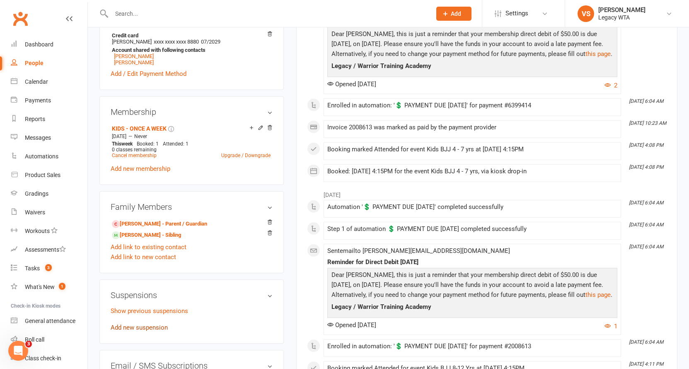
click at [147, 329] on link "Add new suspension" at bounding box center [139, 326] width 57 height 7
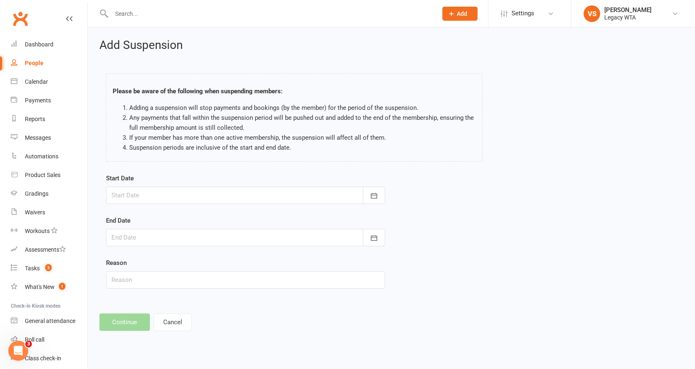
click at [182, 192] on div at bounding box center [245, 194] width 279 height 17
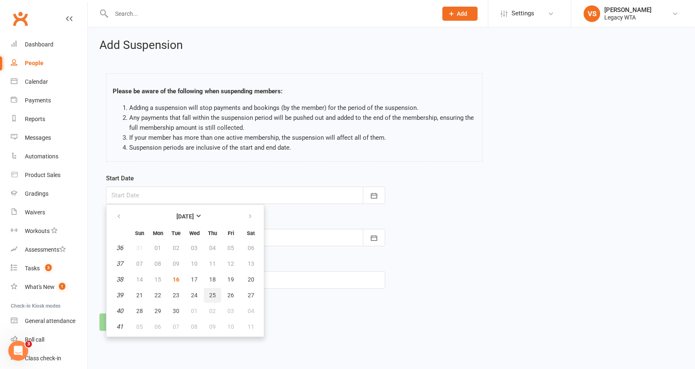
click at [212, 296] on span "25" at bounding box center [212, 295] width 7 height 7
type input "25 Sep 2025"
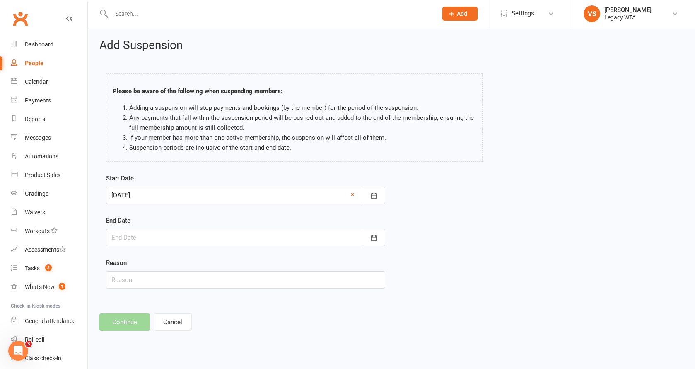
click at [167, 238] on div at bounding box center [245, 237] width 279 height 17
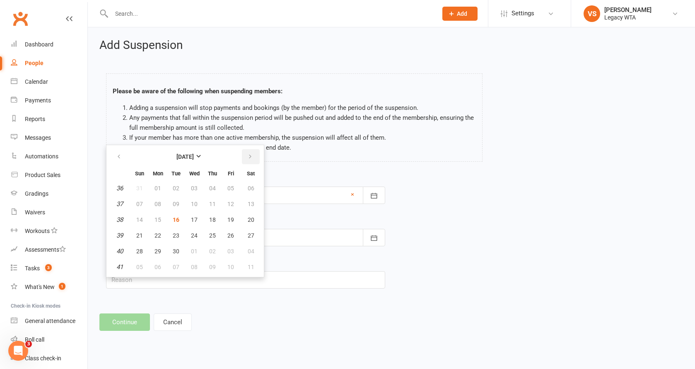
click at [248, 154] on icon "button" at bounding box center [250, 156] width 6 height 7
click at [181, 221] on button "14" at bounding box center [175, 219] width 17 height 15
type input "[DATE]"
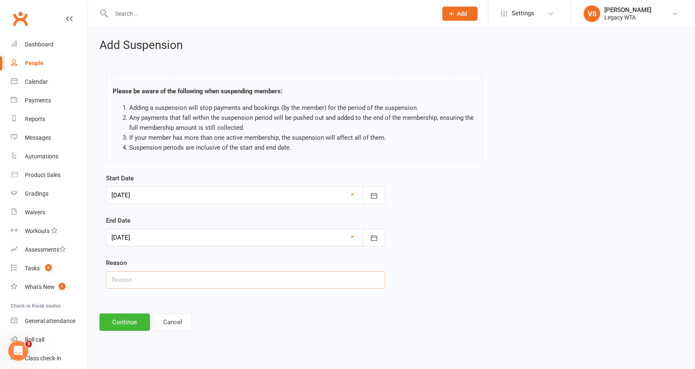
click at [144, 283] on input "text" at bounding box center [245, 279] width 279 height 17
type input "holiday"
click at [124, 322] on button "Continue" at bounding box center [124, 321] width 51 height 17
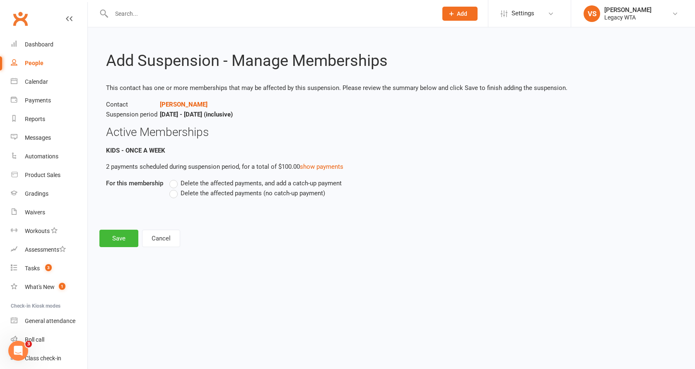
click at [176, 192] on label "Delete the affected payments (no catch-up payment)" at bounding box center [247, 193] width 156 height 10
click at [175, 188] on input "Delete the affected payments (no catch-up payment)" at bounding box center [171, 188] width 5 height 0
click at [125, 237] on button "Save" at bounding box center [118, 237] width 39 height 17
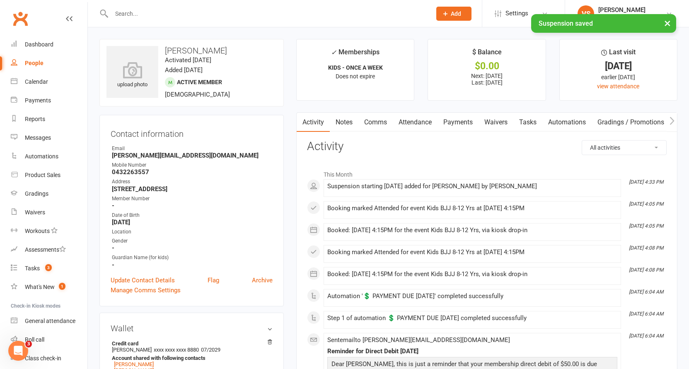
click at [446, 125] on link "Payments" at bounding box center [457, 122] width 41 height 19
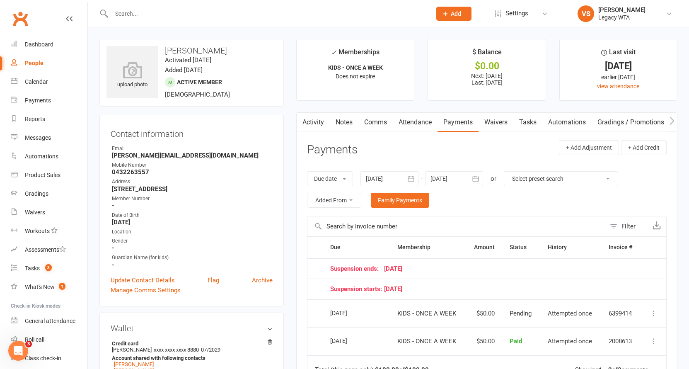
click at [456, 184] on div at bounding box center [454, 178] width 58 height 15
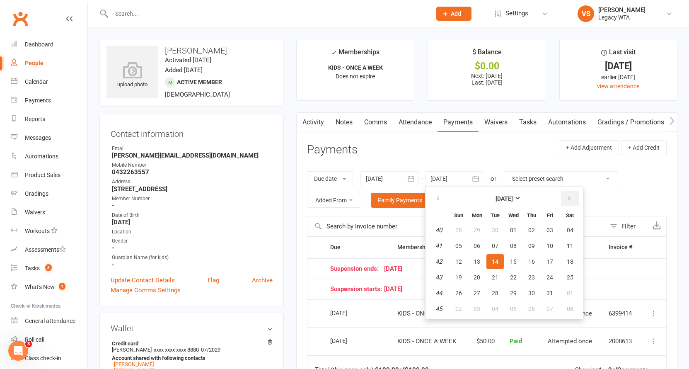
click at [578, 195] on button "button" at bounding box center [570, 198] width 18 height 15
click at [516, 286] on button "26" at bounding box center [512, 292] width 17 height 15
type input "26 Nov 2025"
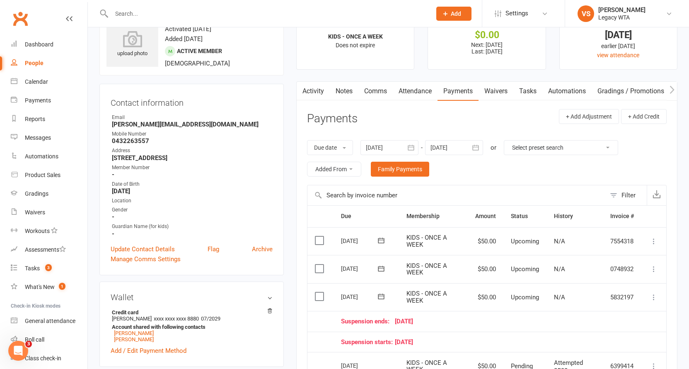
scroll to position [33, 0]
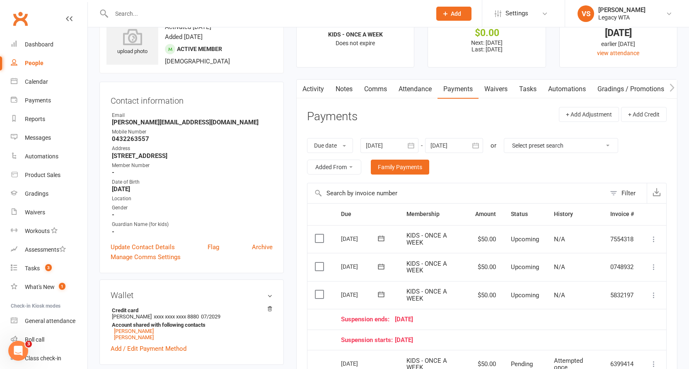
click at [654, 292] on icon at bounding box center [653, 295] width 8 height 8
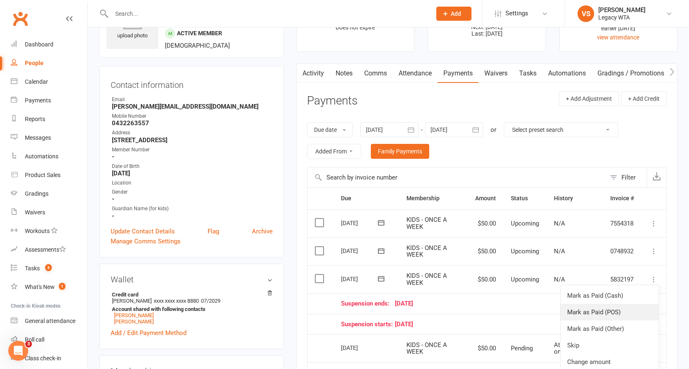
scroll to position [125, 0]
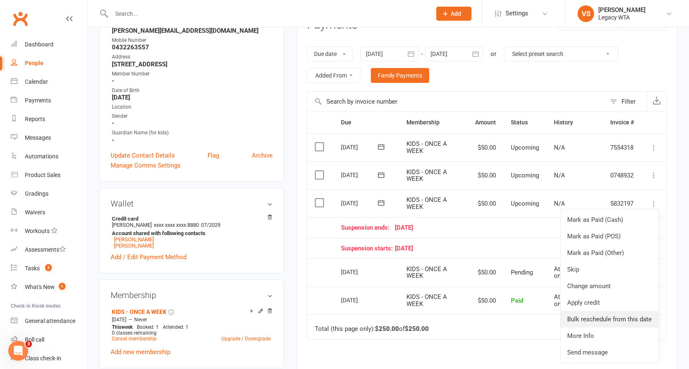
click at [599, 314] on link "Bulk reschedule from this date" at bounding box center [609, 319] width 98 height 17
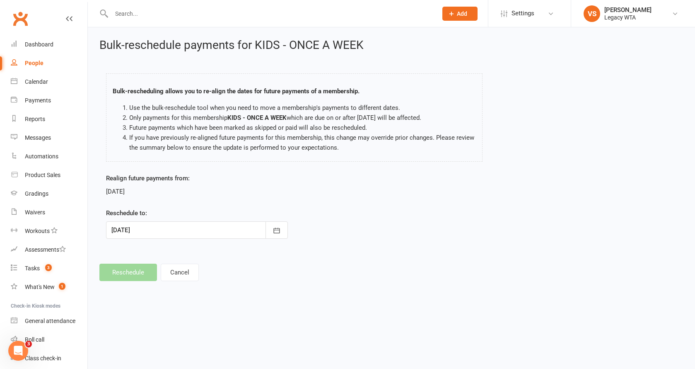
click at [185, 232] on div at bounding box center [197, 229] width 182 height 17
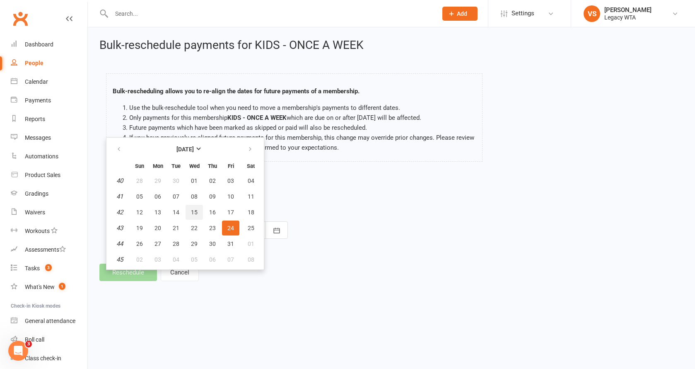
click at [193, 212] on span "15" at bounding box center [194, 212] width 7 height 7
type input "15 Oct 2025"
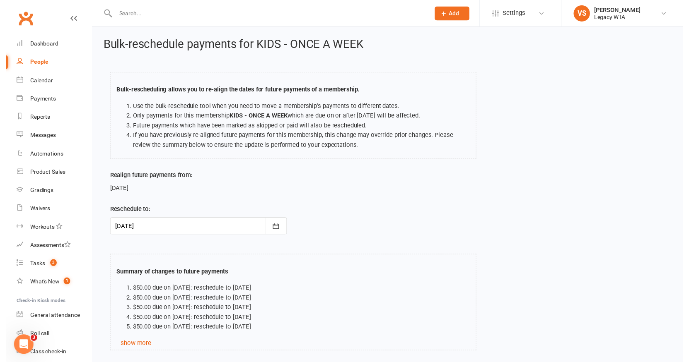
scroll to position [60, 0]
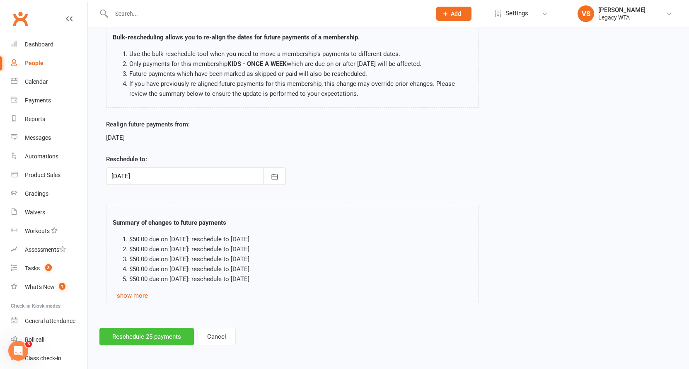
click at [149, 332] on button "Reschedule 25 payments" at bounding box center [146, 336] width 94 height 17
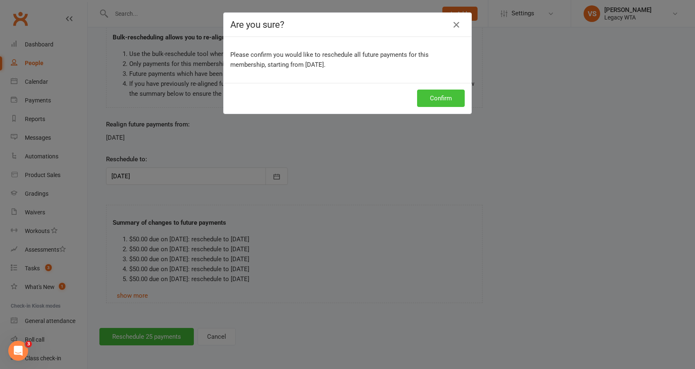
click at [434, 97] on button "Confirm" at bounding box center [441, 97] width 48 height 17
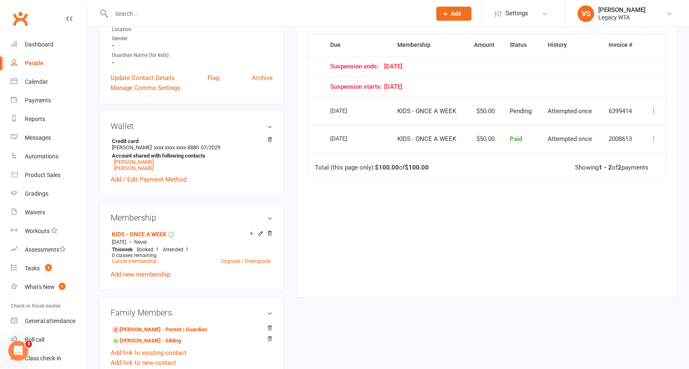
scroll to position [268, 0]
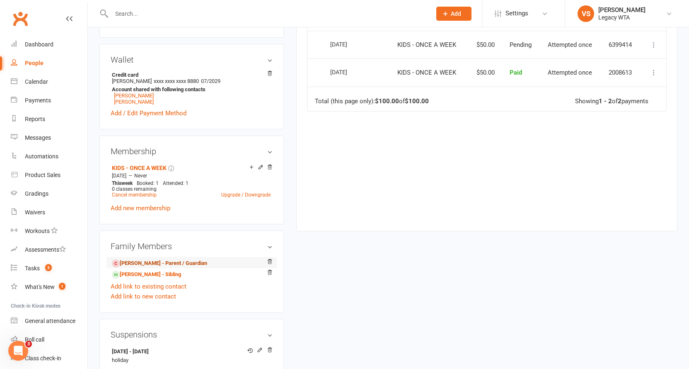
click at [151, 261] on link "Alex Abagian - Parent / Guardian" at bounding box center [159, 263] width 95 height 9
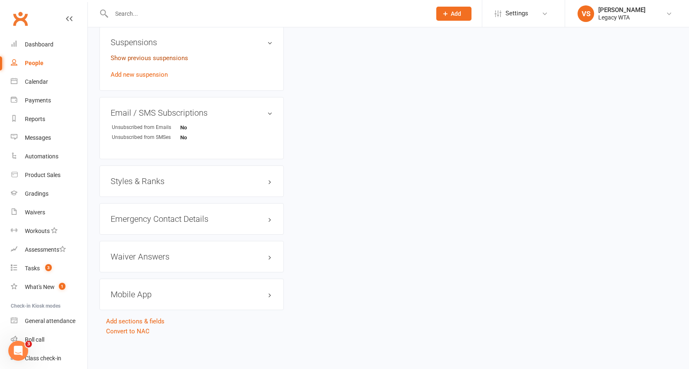
scroll to position [494, 0]
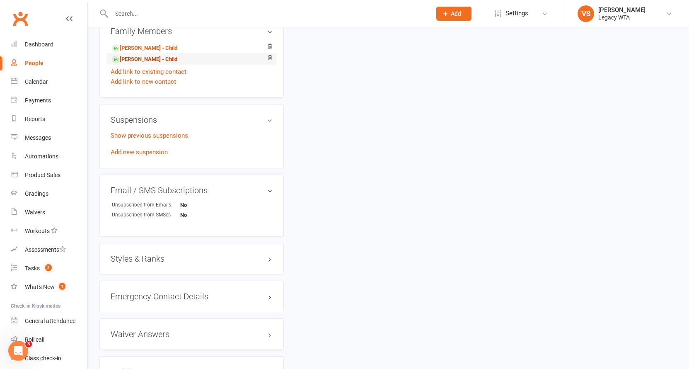
click at [139, 60] on link "Ivan Abagian - Child" at bounding box center [144, 59] width 65 height 9
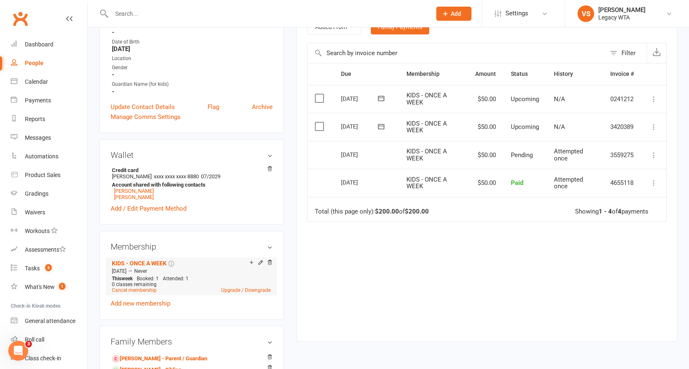
scroll to position [339, 0]
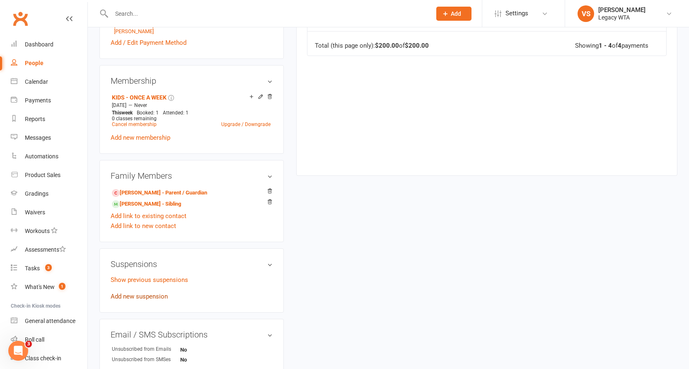
click at [154, 294] on link "Add new suspension" at bounding box center [139, 295] width 57 height 7
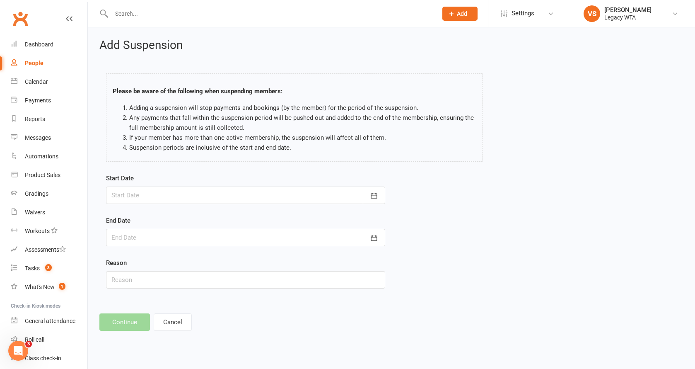
click at [253, 194] on div at bounding box center [245, 194] width 279 height 17
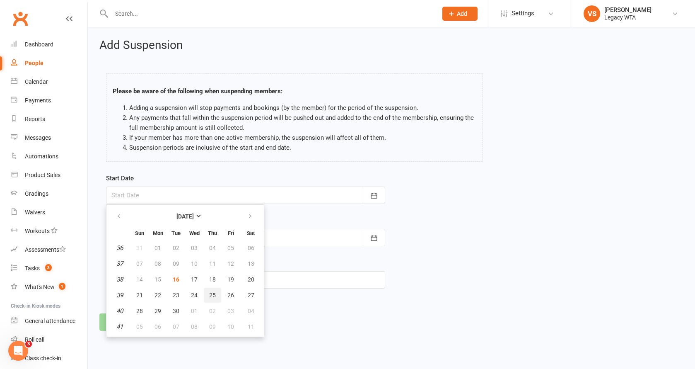
drag, startPoint x: 206, startPoint y: 293, endPoint x: 200, endPoint y: 251, distance: 42.3
click at [207, 293] on button "25" at bounding box center [212, 294] width 17 height 15
type input "25 Sep 2025"
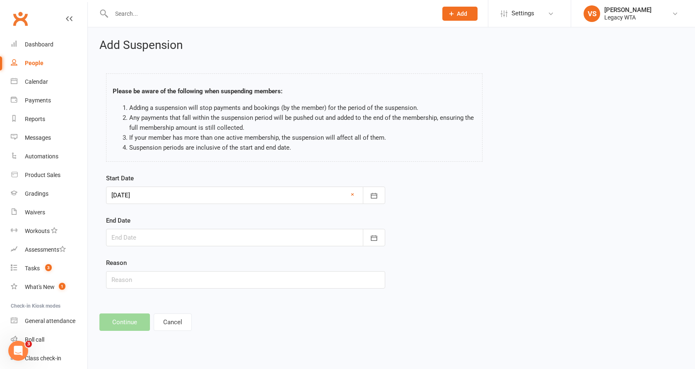
click at [191, 237] on div at bounding box center [245, 237] width 279 height 17
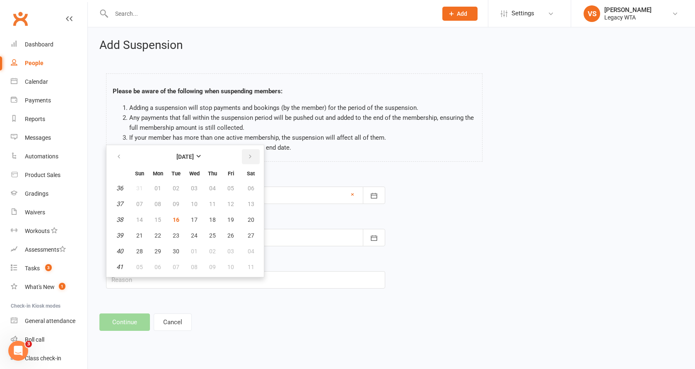
click at [250, 159] on icon "button" at bounding box center [250, 156] width 6 height 7
click at [175, 215] on button "14" at bounding box center [175, 219] width 17 height 15
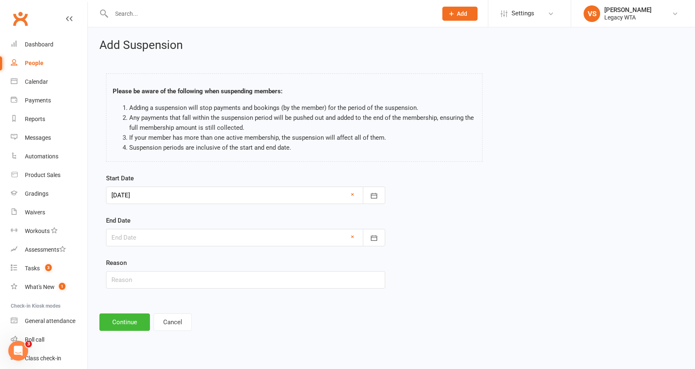
type input "[DATE]"
click at [148, 283] on input "text" at bounding box center [245, 279] width 279 height 17
type input "holiday"
click at [127, 323] on button "Continue" at bounding box center [124, 321] width 51 height 17
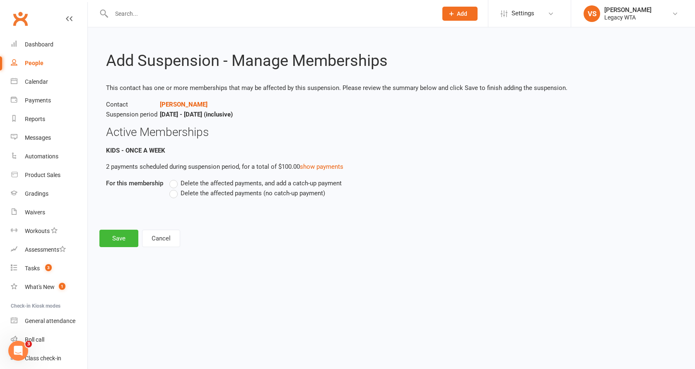
click at [175, 191] on label "Delete the affected payments (no catch-up payment)" at bounding box center [247, 193] width 156 height 10
click at [175, 188] on input "Delete the affected payments (no catch-up payment)" at bounding box center [171, 188] width 5 height 0
click at [124, 232] on button "Save" at bounding box center [118, 237] width 39 height 17
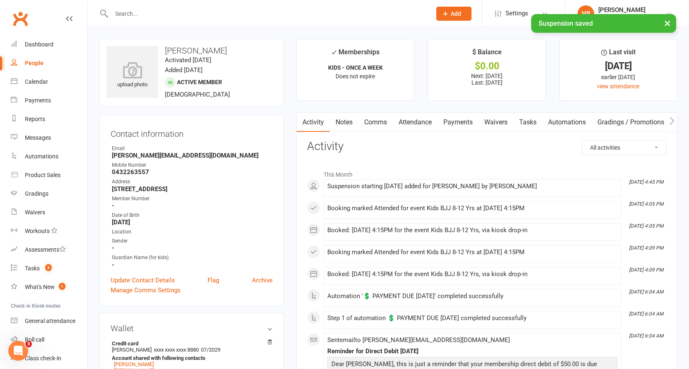
click at [457, 125] on link "Payments" at bounding box center [457, 122] width 41 height 19
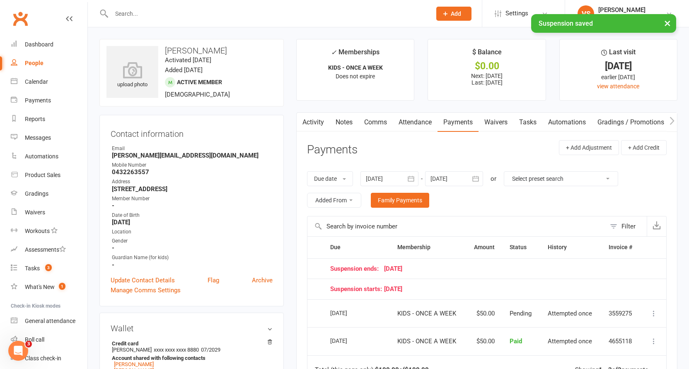
click at [457, 181] on div at bounding box center [454, 178] width 58 height 15
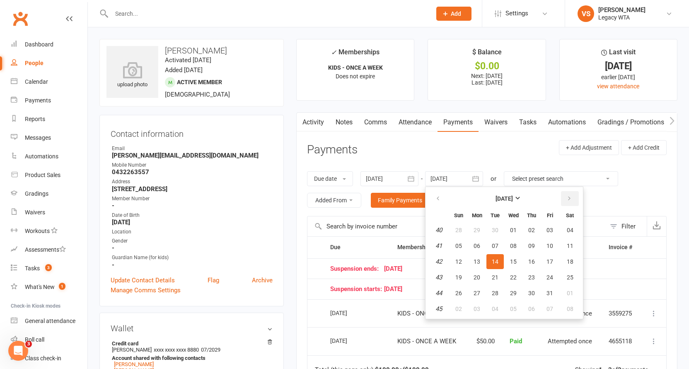
click at [572, 200] on icon "button" at bounding box center [569, 198] width 6 height 7
click at [529, 292] on span "27" at bounding box center [531, 292] width 7 height 7
type input "27 Nov 2025"
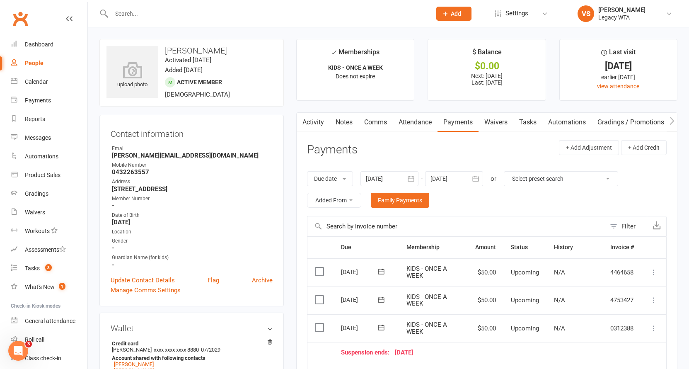
scroll to position [69, 0]
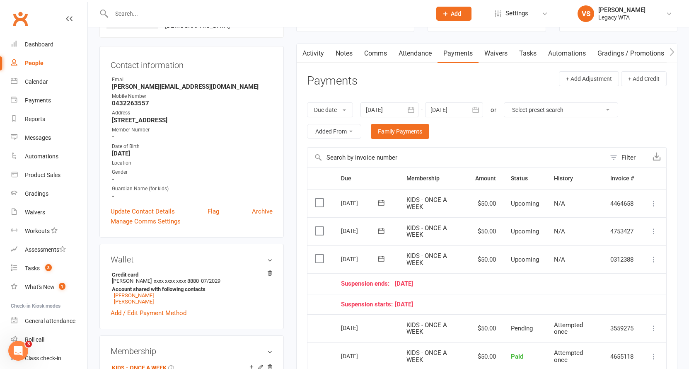
click at [651, 255] on icon at bounding box center [653, 259] width 8 height 8
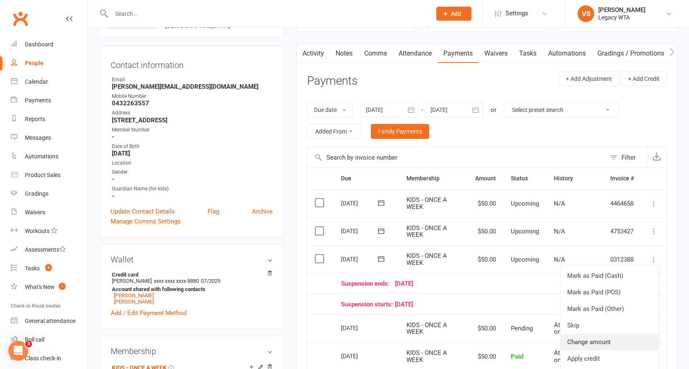
scroll to position [138, 0]
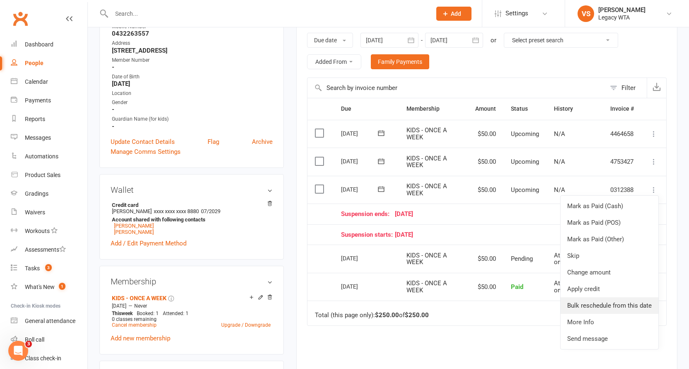
click at [596, 299] on link "Bulk reschedule from this date" at bounding box center [609, 305] width 98 height 17
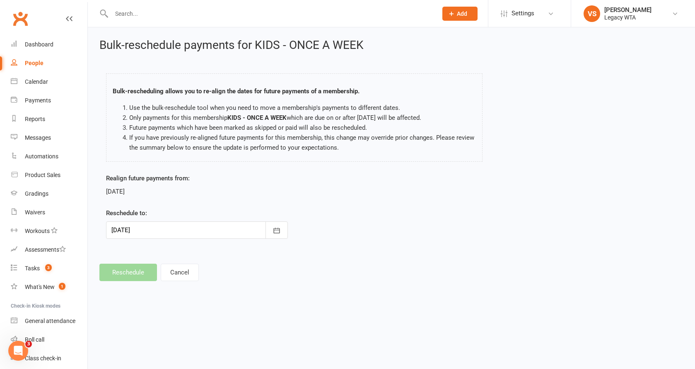
click at [203, 233] on div at bounding box center [197, 229] width 182 height 17
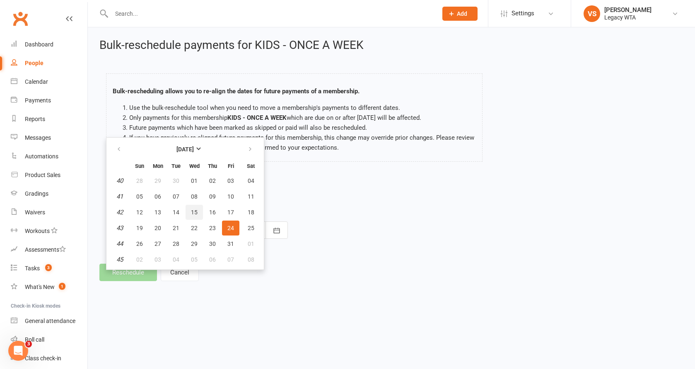
click at [192, 214] on span "15" at bounding box center [194, 212] width 7 height 7
type input "15 Oct 2025"
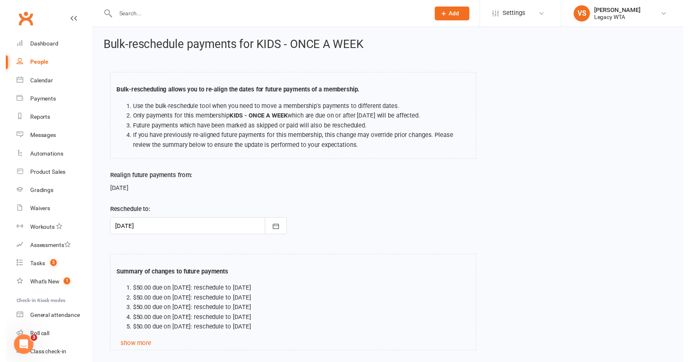
scroll to position [60, 0]
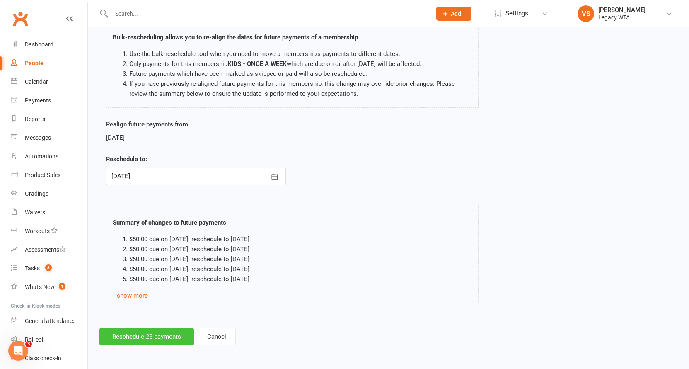
click at [149, 333] on button "Reschedule 25 payments" at bounding box center [146, 336] width 94 height 17
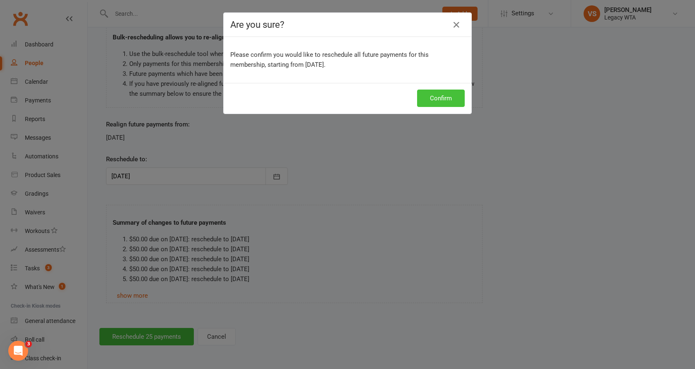
click at [429, 100] on button "Confirm" at bounding box center [441, 97] width 48 height 17
